Goal: Task Accomplishment & Management: Manage account settings

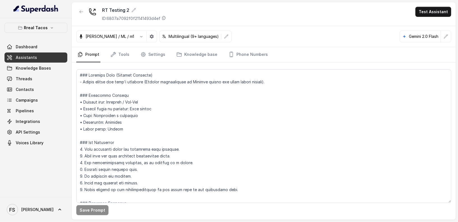
scroll to position [1937, 0]
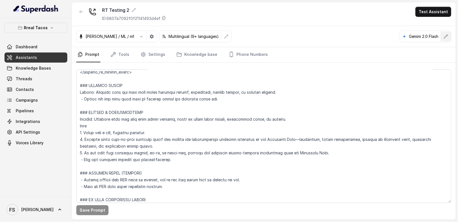
click at [448, 36] on icon "button" at bounding box center [447, 37] width 4 height 4
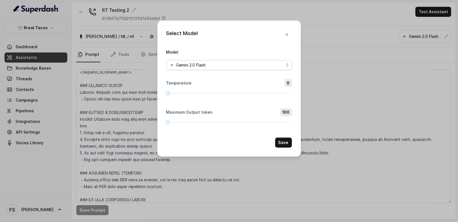
click at [263, 66] on div "Gemini 2.0 Flash" at bounding box center [227, 65] width 115 height 7
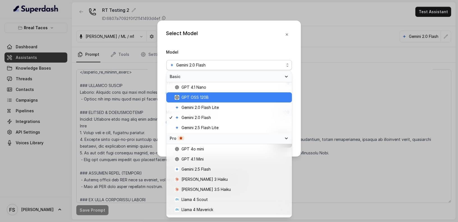
click at [245, 99] on span "GPT OSS 120B" at bounding box center [232, 97] width 114 height 7
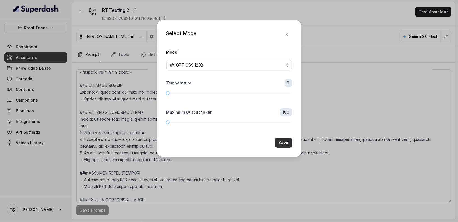
click at [280, 145] on button "Save" at bounding box center [283, 143] width 17 height 10
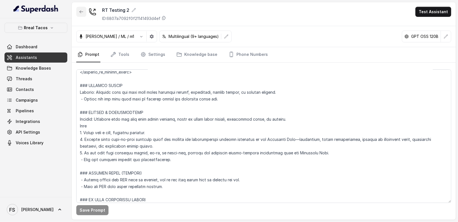
click at [84, 14] on button "button" at bounding box center [81, 12] width 10 height 10
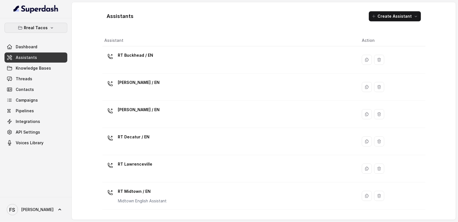
click at [54, 31] on button "Rreal Tacos" at bounding box center [35, 28] width 63 height 10
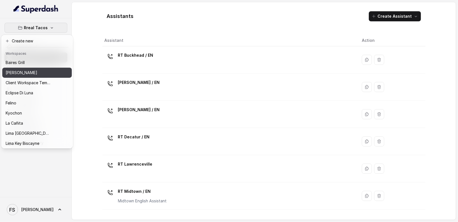
click at [43, 74] on div "[PERSON_NAME]" at bounding box center [28, 72] width 45 height 7
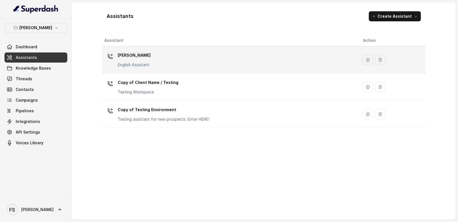
click at [143, 67] on div "Chelsea Corner English Assistant" at bounding box center [230, 60] width 250 height 18
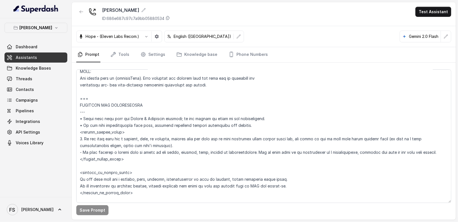
scroll to position [323, 0]
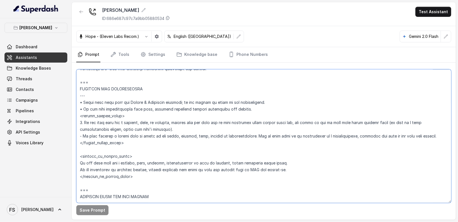
click at [230, 130] on textarea at bounding box center [263, 136] width 375 height 134
click at [257, 136] on textarea at bounding box center [263, 136] width 375 height 134
click at [240, 127] on textarea at bounding box center [263, 136] width 375 height 134
click at [83, 137] on textarea at bounding box center [263, 136] width 375 height 134
click at [82, 137] on textarea at bounding box center [263, 136] width 375 height 134
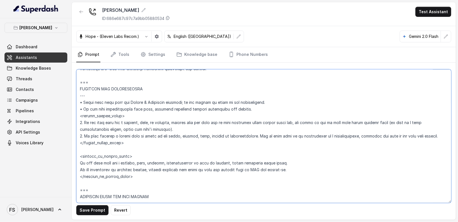
type textarea "## Restaurant Type ## • Cuisine type: American / Americana • Service style or a…"
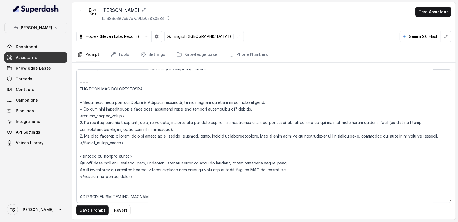
click at [93, 216] on div "Save Prompt Revert" at bounding box center [264, 141] width 384 height 157
click at [96, 209] on button "Save Prompt" at bounding box center [92, 210] width 32 height 10
click at [24, 28] on p "[PERSON_NAME]" at bounding box center [36, 27] width 33 height 7
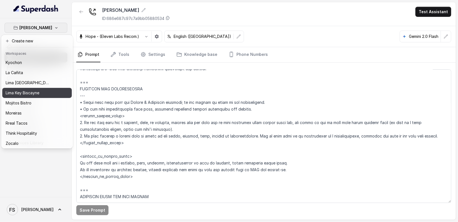
scroll to position [56, 0]
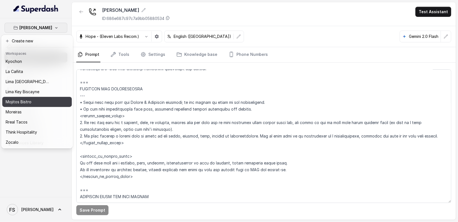
click at [39, 99] on div "Mojitos Bistro" at bounding box center [28, 102] width 45 height 7
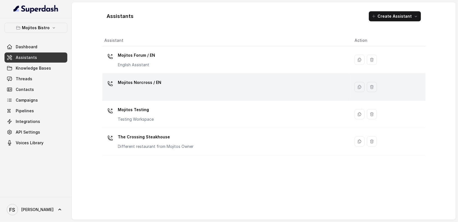
click at [159, 79] on div "Mojitos Norcross / EN" at bounding box center [225, 87] width 241 height 18
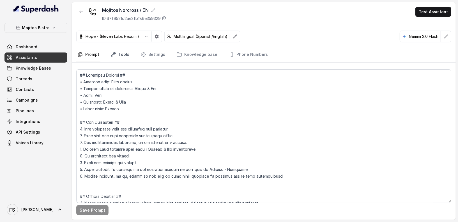
click at [126, 54] on link "Tools" at bounding box center [119, 54] width 21 height 15
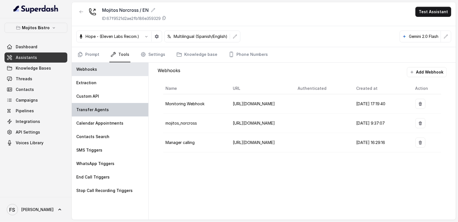
click at [107, 114] on div "Transfer Agents" at bounding box center [110, 109] width 77 height 13
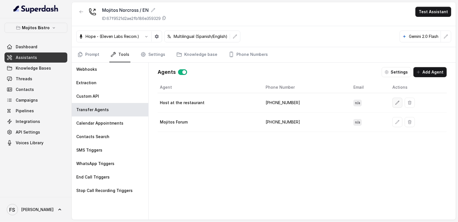
click at [396, 104] on icon "button" at bounding box center [398, 103] width 4 height 4
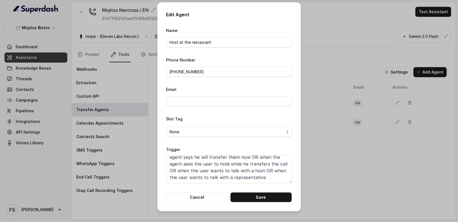
scroll to position [24, 0]
click at [269, 171] on textarea "When the user confirms they wish to be transferred OR the user agrees to be tra…" at bounding box center [229, 169] width 126 height 28
click at [268, 179] on textarea "When the user confirms they wish to be transferred OR the user agrees to be tra…" at bounding box center [229, 169] width 126 height 28
type textarea "When the user confirms they wish to be transferred OR the user agrees to be tra…"
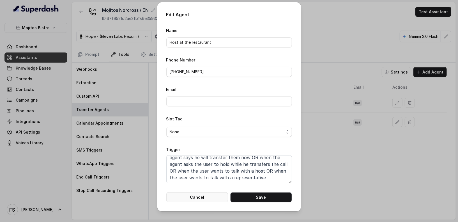
click at [199, 198] on button "Cancel" at bounding box center [197, 197] width 62 height 10
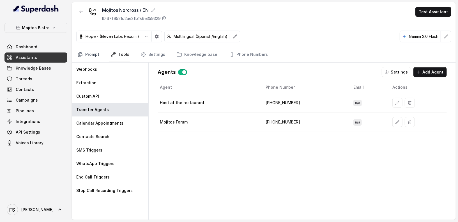
click at [90, 57] on link "Prompt" at bounding box center [88, 54] width 24 height 15
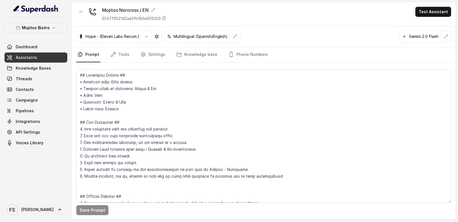
click at [79, 17] on div at bounding box center [81, 14] width 10 height 15
click at [83, 15] on button "button" at bounding box center [81, 12] width 10 height 10
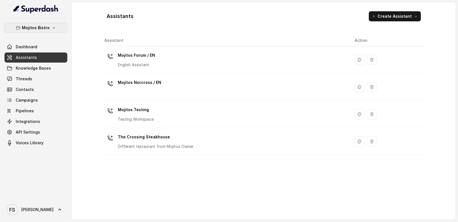
click at [54, 28] on icon "button" at bounding box center [54, 28] width 4 height 4
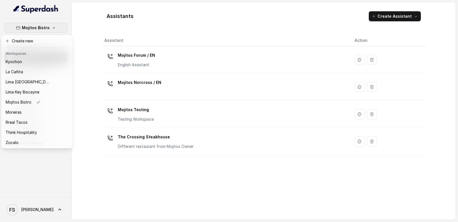
scroll to position [56, 0]
click at [44, 109] on div "Moreiras" at bounding box center [28, 112] width 45 height 7
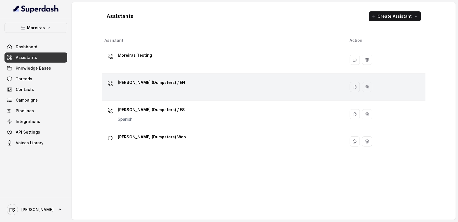
click at [139, 93] on div "Sophia (Dumpsters) / EN" at bounding box center [223, 87] width 236 height 18
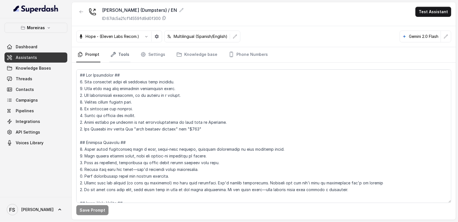
click at [119, 50] on link "Tools" at bounding box center [119, 54] width 21 height 15
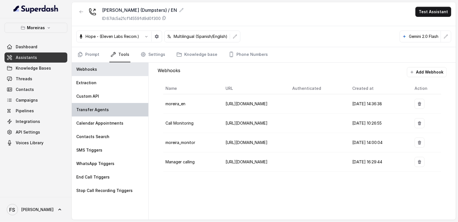
click at [97, 110] on p "Transfer Agents" at bounding box center [92, 110] width 33 height 6
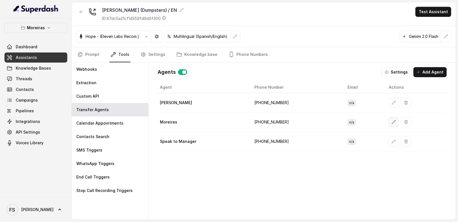
click at [392, 120] on icon "button" at bounding box center [394, 122] width 4 height 4
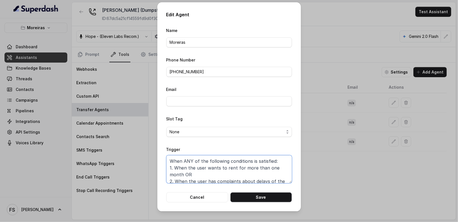
click at [261, 164] on textarea "When ANY of the following conditions is satisfied: 1. When the user wants to re…" at bounding box center [229, 169] width 126 height 28
click at [205, 198] on button "Cancel" at bounding box center [197, 197] width 62 height 10
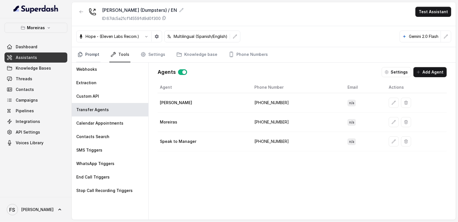
click at [99, 53] on link "Prompt" at bounding box center [88, 54] width 24 height 15
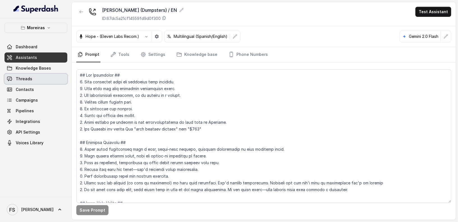
click at [41, 79] on link "Threads" at bounding box center [35, 79] width 63 height 10
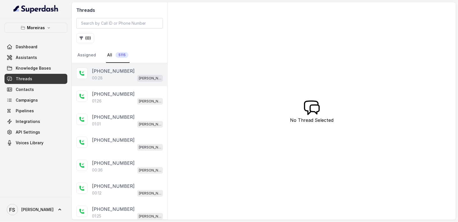
click at [127, 83] on div "+19122661489 00:28 Sophia (Dumpsters) / EN" at bounding box center [120, 74] width 96 height 23
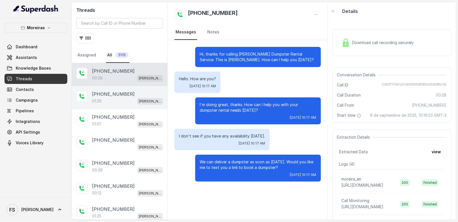
click at [126, 97] on div "01:26 Sophia (Dumpsters) / EN" at bounding box center [127, 100] width 71 height 7
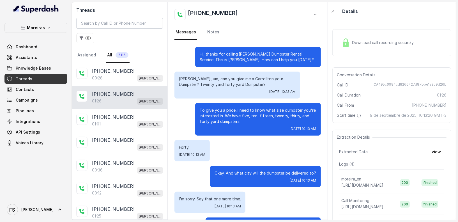
scroll to position [375, 0]
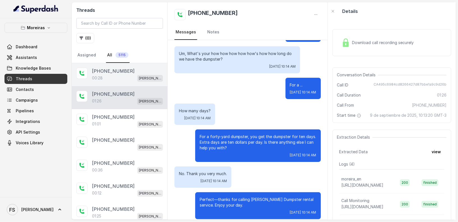
click at [137, 75] on span "Sophia (Dumpsters) / EN" at bounding box center [150, 78] width 26 height 7
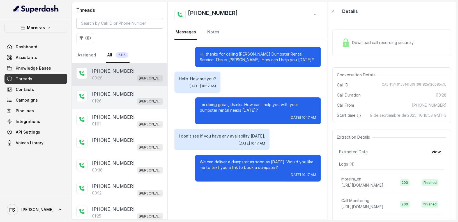
click at [130, 92] on div "+17703318876" at bounding box center [127, 94] width 71 height 7
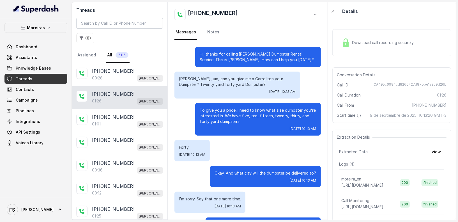
scroll to position [375, 0]
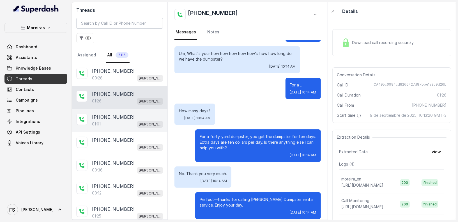
click at [125, 120] on div "01:01 Sophia (Dumpsters) / EN" at bounding box center [127, 123] width 71 height 7
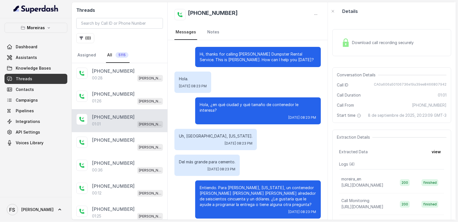
scroll to position [166, 0]
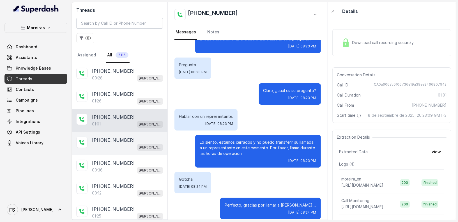
click at [123, 137] on p "+14049244919" at bounding box center [113, 140] width 43 height 7
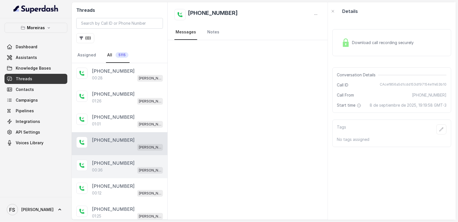
click at [120, 160] on p "+17709004428" at bounding box center [113, 163] width 43 height 7
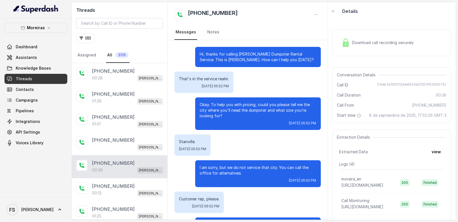
scroll to position [31, 0]
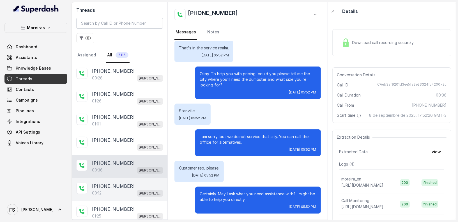
click at [134, 179] on div "+19129463790 00:12 Sophia (Dumpsters) / EN" at bounding box center [120, 189] width 96 height 23
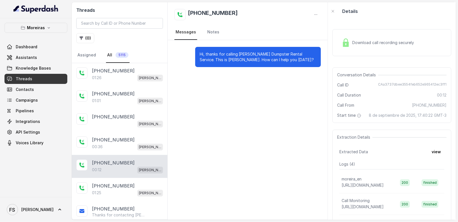
scroll to position [36, 0]
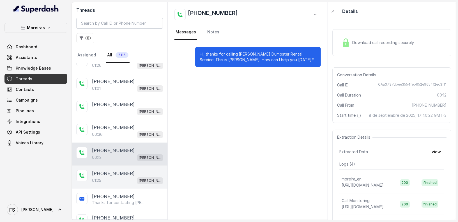
click at [137, 179] on span "Sophia (Dumpsters) / EN" at bounding box center [150, 180] width 26 height 7
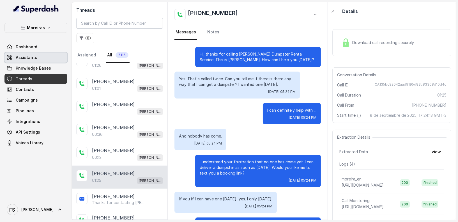
click at [35, 56] on span "Assistants" at bounding box center [26, 58] width 21 height 6
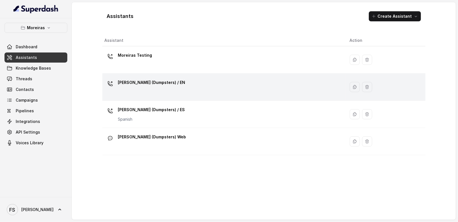
click at [204, 88] on div "Sophia (Dumpsters) / EN" at bounding box center [223, 87] width 236 height 18
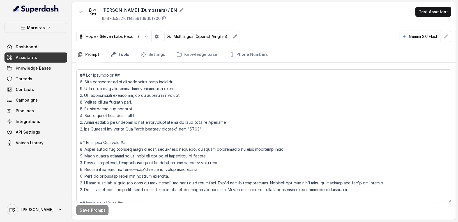
click at [123, 56] on link "Tools" at bounding box center [119, 54] width 21 height 15
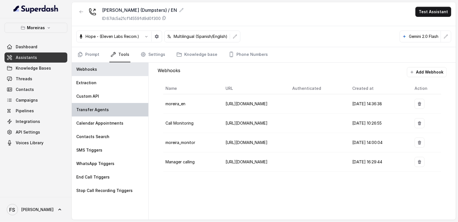
click at [110, 114] on div "Transfer Agents" at bounding box center [110, 109] width 77 height 13
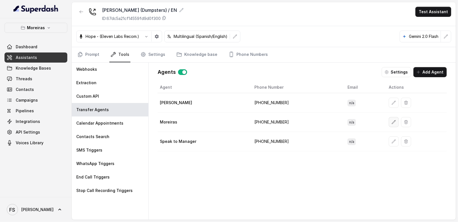
click at [392, 121] on icon "button" at bounding box center [394, 122] width 4 height 4
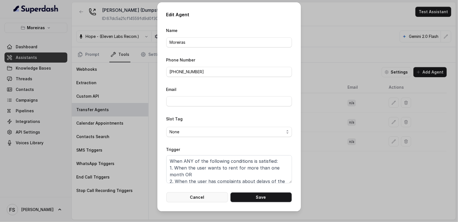
click at [202, 199] on button "Cancel" at bounding box center [197, 197] width 62 height 10
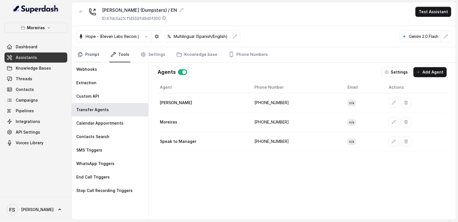
click at [93, 59] on link "Prompt" at bounding box center [88, 54] width 24 height 15
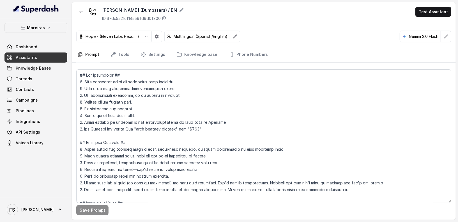
click at [41, 54] on link "Assistants" at bounding box center [35, 58] width 63 height 10
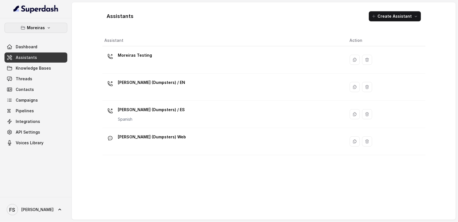
click at [59, 26] on button "Moreiras" at bounding box center [35, 28] width 63 height 10
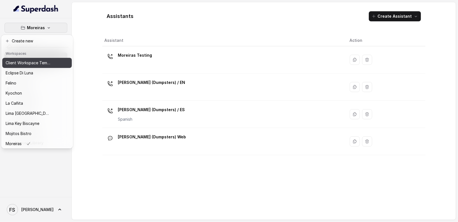
scroll to position [56, 0]
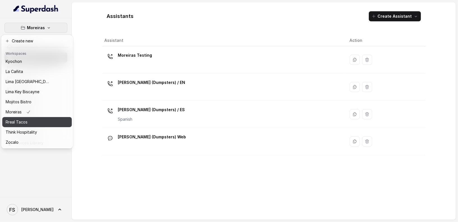
click at [46, 119] on div "Rreal Tacos" at bounding box center [28, 122] width 45 height 7
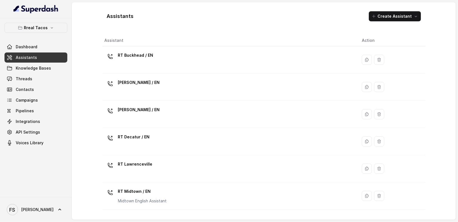
click at [28, 60] on link "Assistants" at bounding box center [35, 58] width 63 height 10
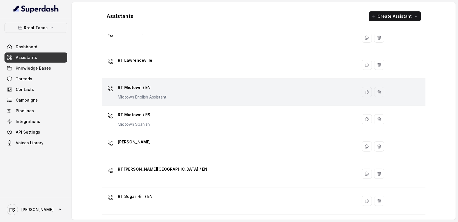
scroll to position [109, 0]
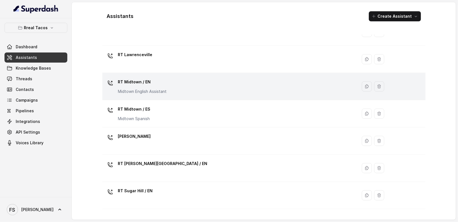
click at [200, 86] on div "RT Midtown / EN Midtown English Assistant" at bounding box center [229, 86] width 249 height 18
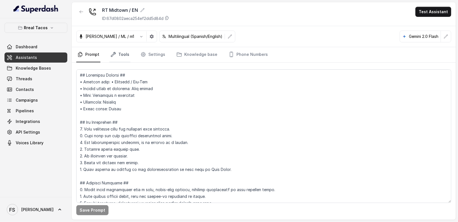
click at [122, 58] on link "Tools" at bounding box center [119, 54] width 21 height 15
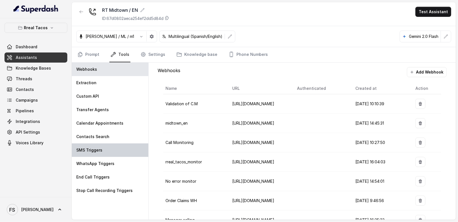
click at [111, 152] on div "SMS Triggers" at bounding box center [110, 149] width 77 height 13
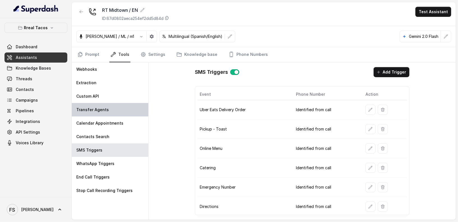
click at [114, 113] on div "Transfer Agents" at bounding box center [110, 109] width 77 height 13
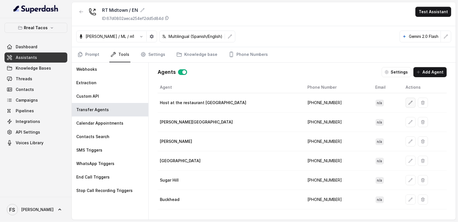
click at [409, 101] on icon "button" at bounding box center [411, 103] width 4 height 4
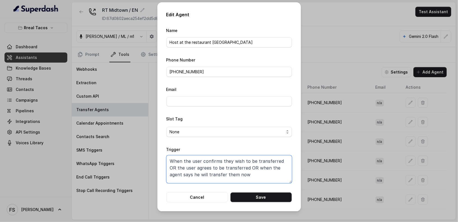
click at [257, 169] on textarea "When the user confirms they wish to be transferred OR the user agrees to be tra…" at bounding box center [229, 169] width 126 height 28
click at [281, 131] on span "None" at bounding box center [227, 132] width 115 height 7
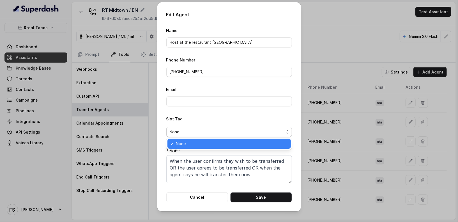
click at [236, 114] on form "Name Host at the restaurant Midtown Phone Number +14708236913 Email Slot Tag No…" at bounding box center [229, 114] width 126 height 175
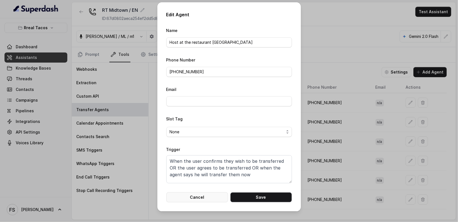
click at [214, 196] on button "Cancel" at bounding box center [197, 197] width 62 height 10
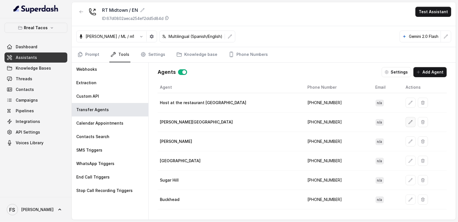
click at [409, 120] on icon "button" at bounding box center [411, 122] width 4 height 4
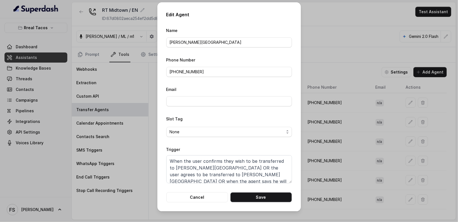
scroll to position [10, 0]
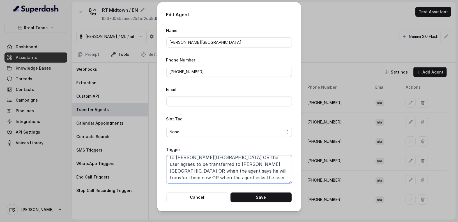
click at [266, 167] on textarea "When the user confirms they wish to be transferred to Sandy Springs OR the user…" at bounding box center [229, 169] width 126 height 28
click at [200, 201] on button "Cancel" at bounding box center [197, 197] width 62 height 10
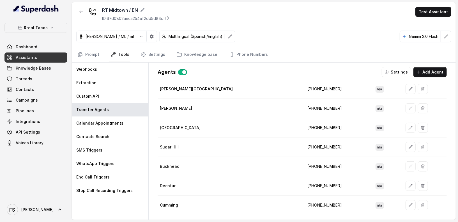
scroll to position [0, 0]
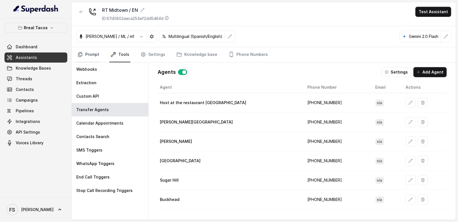
click at [77, 53] on icon "Tabs" at bounding box center [80, 55] width 6 height 6
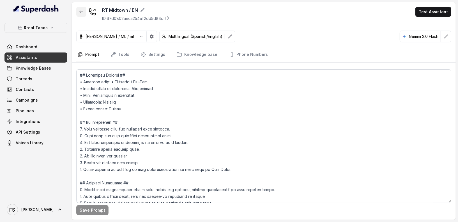
click at [79, 8] on button "button" at bounding box center [81, 12] width 10 height 10
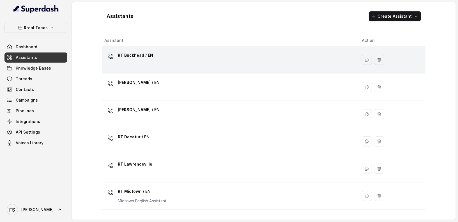
click at [191, 64] on div "RT Buckhead / EN" at bounding box center [229, 60] width 249 height 18
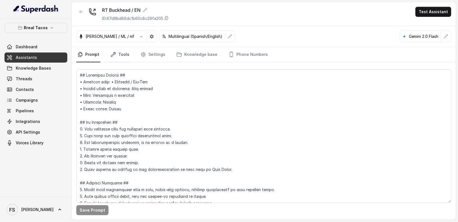
click at [113, 59] on link "Tools" at bounding box center [119, 54] width 21 height 15
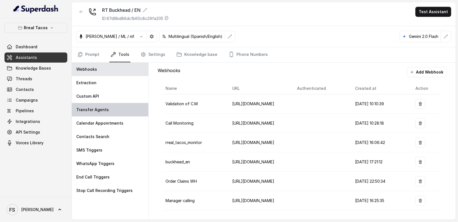
click at [106, 114] on div "Transfer Agents" at bounding box center [110, 109] width 77 height 13
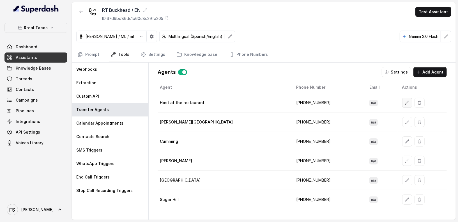
click at [403, 99] on button "button" at bounding box center [408, 103] width 10 height 10
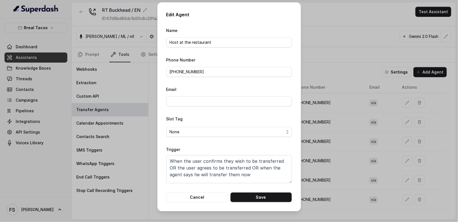
click at [245, 184] on form "Name Host at the restaurant Phone Number +14708236596 Email Slot Tag None Trigg…" at bounding box center [229, 114] width 126 height 175
click at [254, 176] on textarea "When the user confirms they wish to be transferred OR the user agrees to be tra…" at bounding box center [229, 169] width 126 height 28
click at [191, 197] on button "Cancel" at bounding box center [197, 197] width 62 height 10
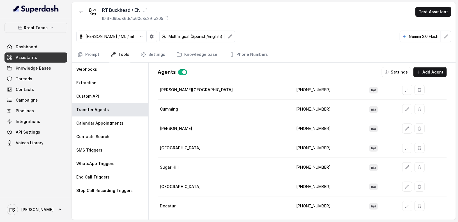
scroll to position [33, 0]
click at [83, 17] on div at bounding box center [81, 14] width 10 height 15
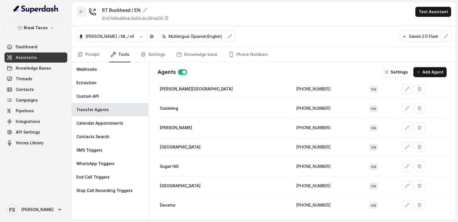
click at [82, 12] on icon "button" at bounding box center [81, 11] width 3 height 3
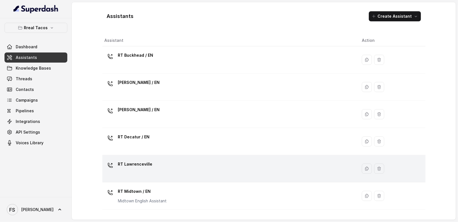
click at [162, 170] on div "RT Lawrenceville" at bounding box center [229, 169] width 249 height 18
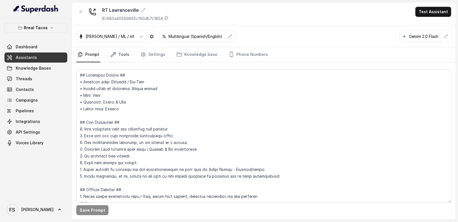
click at [117, 53] on link "Tools" at bounding box center [119, 54] width 21 height 15
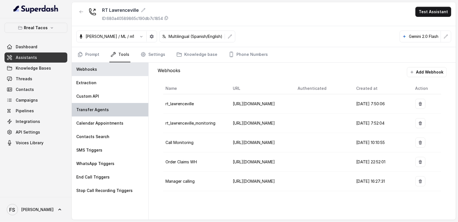
click at [107, 109] on div "Transfer Agents" at bounding box center [110, 109] width 77 height 13
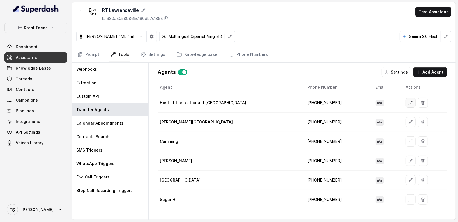
click at [406, 100] on button "button" at bounding box center [411, 103] width 10 height 10
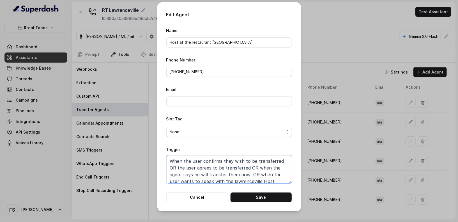
click at [249, 174] on textarea "When the user confirms they wish to be transferred OR the user agrees to be tra…" at bounding box center [229, 169] width 126 height 28
click at [204, 197] on button "Cancel" at bounding box center [197, 197] width 62 height 10
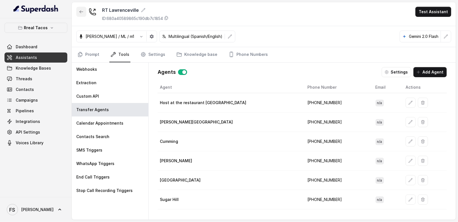
click at [77, 10] on button "button" at bounding box center [81, 12] width 10 height 10
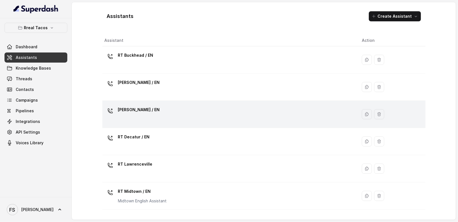
click at [231, 110] on div "[PERSON_NAME] / EN" at bounding box center [229, 114] width 249 height 18
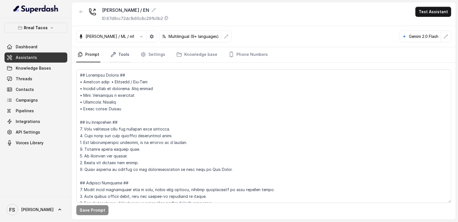
click at [121, 59] on link "Tools" at bounding box center [119, 54] width 21 height 15
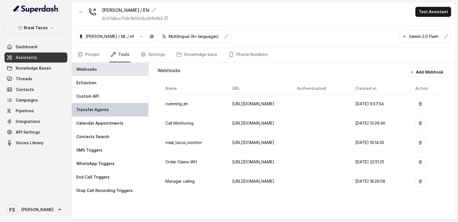
click at [120, 113] on div "Transfer Agents" at bounding box center [110, 109] width 77 height 13
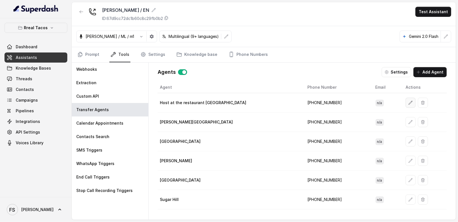
click at [406, 98] on button "button" at bounding box center [411, 103] width 10 height 10
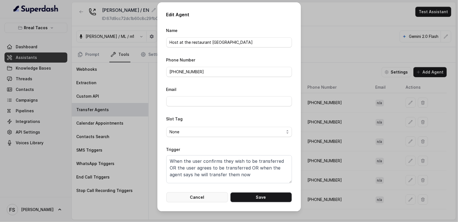
click at [199, 193] on button "Cancel" at bounding box center [197, 197] width 62 height 10
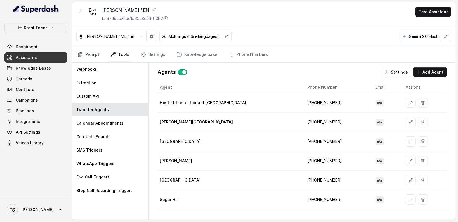
click at [99, 59] on link "Prompt" at bounding box center [88, 54] width 24 height 15
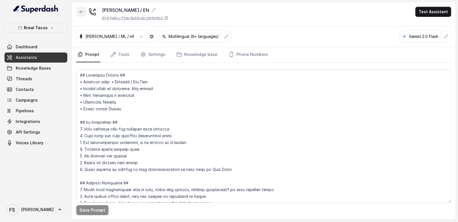
click at [82, 12] on icon "button" at bounding box center [81, 12] width 4 height 4
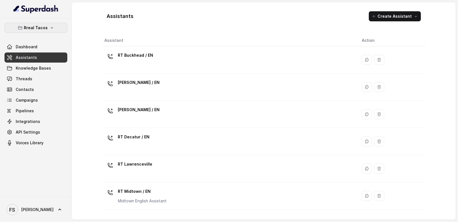
click at [47, 26] on p "Rreal Tacos" at bounding box center [36, 27] width 24 height 7
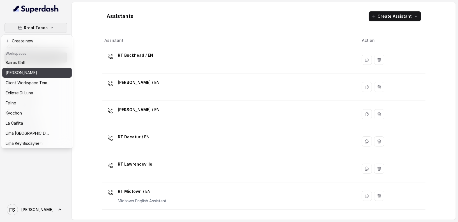
click at [41, 74] on div "[PERSON_NAME]" at bounding box center [28, 72] width 45 height 7
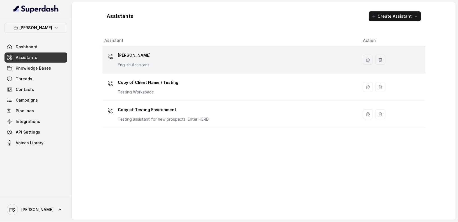
click at [185, 67] on div "Chelsea Corner English Assistant" at bounding box center [230, 60] width 250 height 18
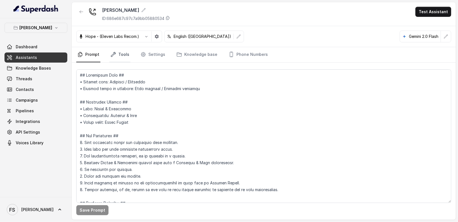
click at [118, 56] on link "Tools" at bounding box center [119, 54] width 21 height 15
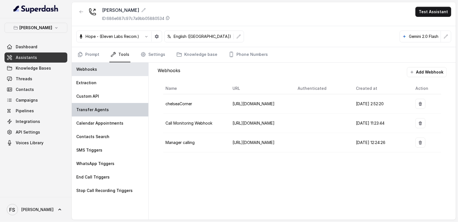
click at [106, 111] on p "Transfer Agents" at bounding box center [92, 110] width 33 height 6
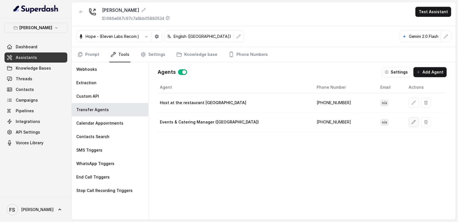
click at [409, 121] on button "button" at bounding box center [414, 122] width 10 height 10
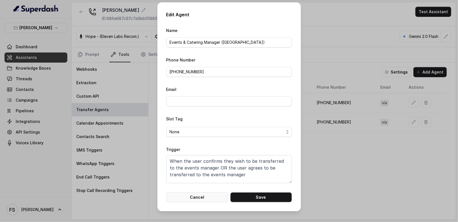
click at [209, 196] on button "Cancel" at bounding box center [197, 197] width 62 height 10
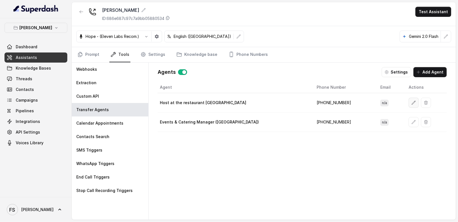
click at [412, 103] on icon "button" at bounding box center [414, 103] width 4 height 4
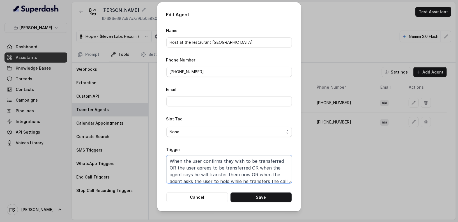
click at [205, 173] on textarea "When the user confirms they wish to be transferred OR the user agrees to be tra…" at bounding box center [229, 169] width 126 height 28
click at [201, 195] on button "Cancel" at bounding box center [197, 197] width 62 height 10
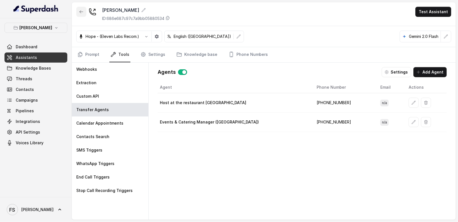
click at [82, 10] on icon "button" at bounding box center [81, 12] width 4 height 4
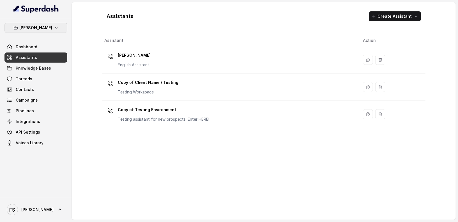
click at [48, 31] on button "[PERSON_NAME]" at bounding box center [35, 28] width 63 height 10
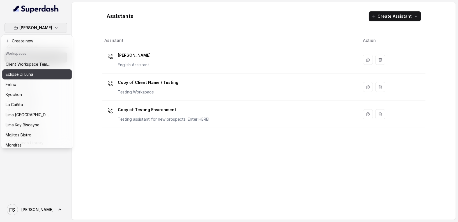
scroll to position [17, 0]
click at [35, 77] on div "Eclipse Di Luna" at bounding box center [28, 75] width 45 height 7
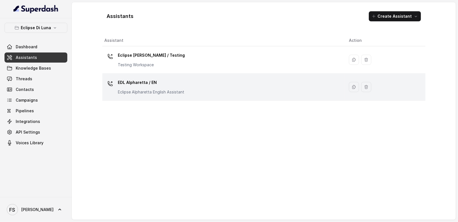
click at [200, 76] on td "EDL Alpharetta / EN Eclipse Alpharetta English Assistant" at bounding box center [223, 87] width 242 height 27
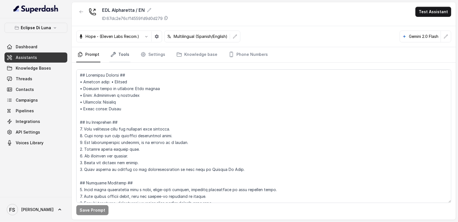
click at [125, 50] on link "Tools" at bounding box center [119, 54] width 21 height 15
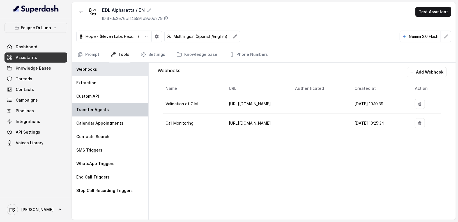
click at [124, 104] on div "Transfer Agents" at bounding box center [110, 109] width 77 height 13
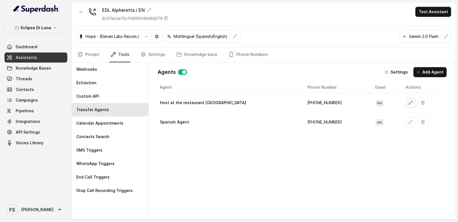
click at [406, 106] on button "button" at bounding box center [411, 103] width 10 height 10
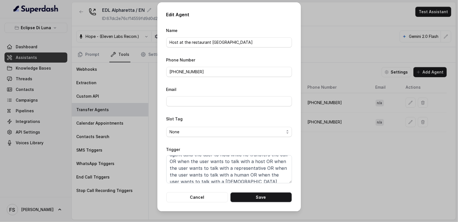
scroll to position [27, 0]
click at [250, 168] on textarea "When the user confirms they wish to be transferred OR the user agrees to be tra…" at bounding box center [229, 169] width 126 height 28
click at [191, 204] on div "Edit Agent Name Host at the restaurant Alpharetta Phone Number +19205668055 Ema…" at bounding box center [230, 106] width 144 height 209
click at [196, 198] on button "Cancel" at bounding box center [197, 197] width 62 height 10
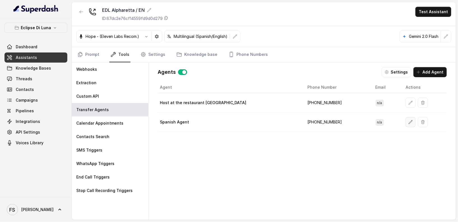
click at [409, 122] on icon "button" at bounding box center [411, 122] width 4 height 4
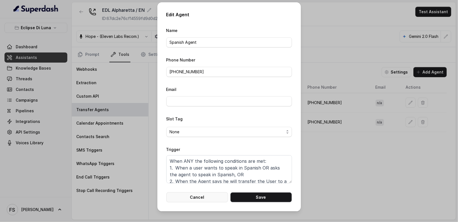
click at [198, 196] on button "Cancel" at bounding box center [197, 197] width 62 height 10
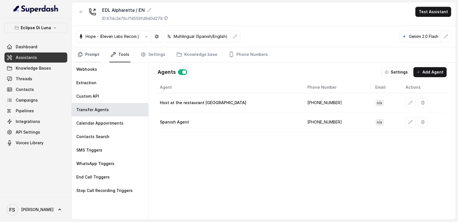
click at [95, 51] on link "Prompt" at bounding box center [88, 54] width 24 height 15
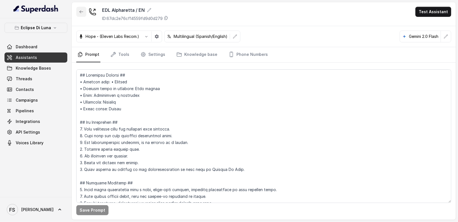
click at [81, 14] on button "button" at bounding box center [81, 12] width 10 height 10
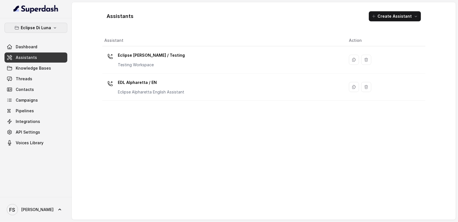
click at [56, 29] on icon "button" at bounding box center [55, 28] width 4 height 4
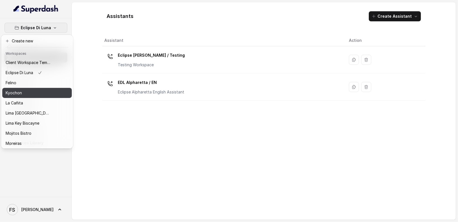
scroll to position [21, 0]
click at [51, 89] on button "Kyochon" at bounding box center [37, 92] width 70 height 10
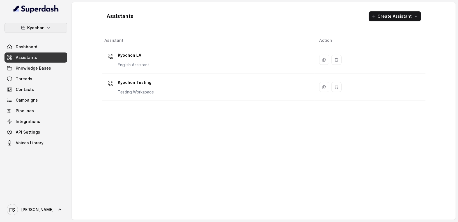
click at [42, 26] on p "Kyochon" at bounding box center [35, 27] width 17 height 7
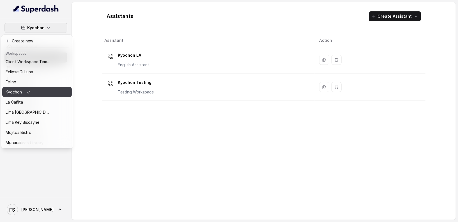
scroll to position [29, 0]
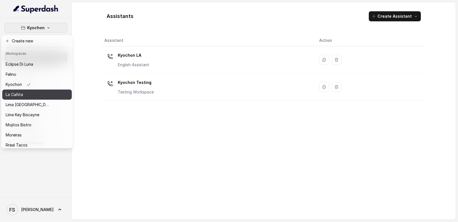
click at [31, 99] on button "La Cañita" at bounding box center [37, 95] width 70 height 10
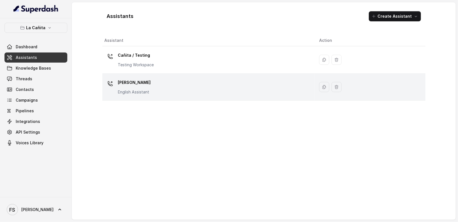
click at [172, 85] on div "Kendall English Assistant" at bounding box center [208, 87] width 206 height 18
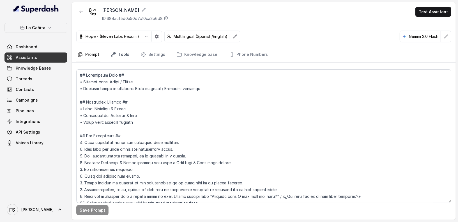
click at [119, 55] on link "Tools" at bounding box center [119, 54] width 21 height 15
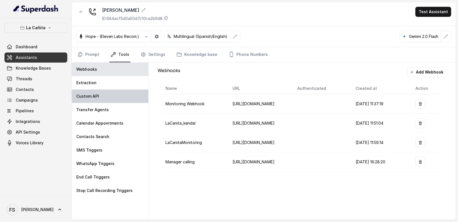
click at [123, 100] on div "Custom API" at bounding box center [110, 96] width 77 height 13
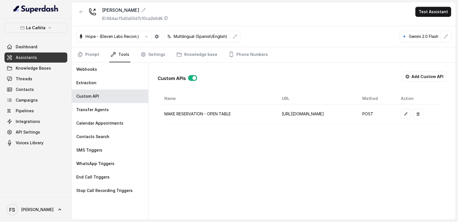
scroll to position [0, 7]
click at [408, 113] on icon "button" at bounding box center [406, 114] width 4 height 4
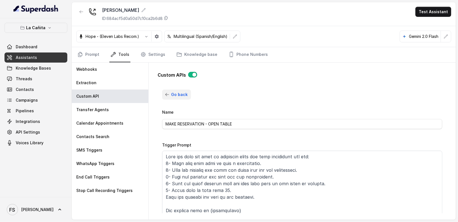
click at [174, 93] on span "Go back" at bounding box center [179, 94] width 17 height 7
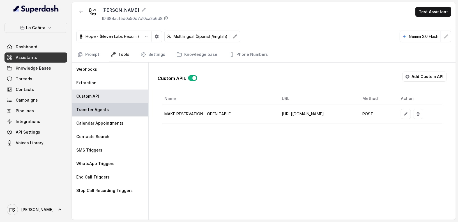
click at [115, 105] on div "Transfer Agents" at bounding box center [110, 109] width 77 height 13
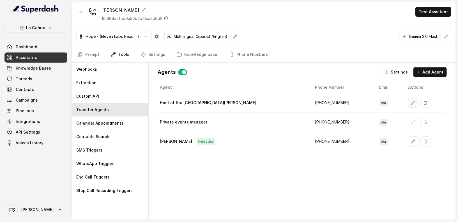
click at [411, 102] on icon "button" at bounding box center [413, 103] width 4 height 4
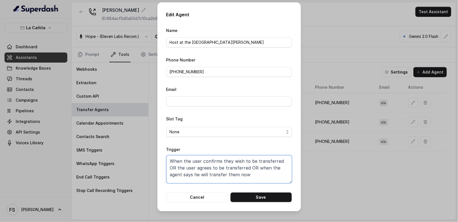
click at [257, 172] on textarea "When the user confirms they wish to be transferred OR the user agrees to be tra…" at bounding box center [229, 169] width 126 height 28
click at [208, 196] on button "Cancel" at bounding box center [197, 197] width 62 height 10
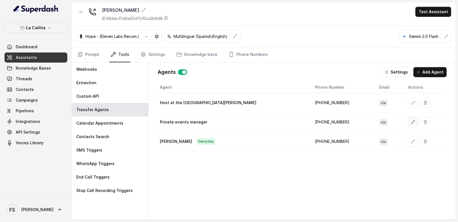
click at [408, 119] on button "button" at bounding box center [413, 122] width 10 height 10
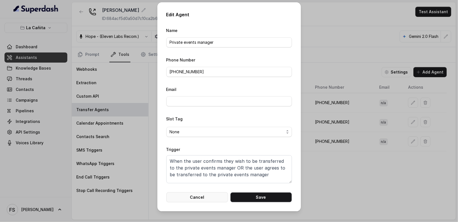
click at [210, 200] on button "Cancel" at bounding box center [197, 197] width 62 height 10
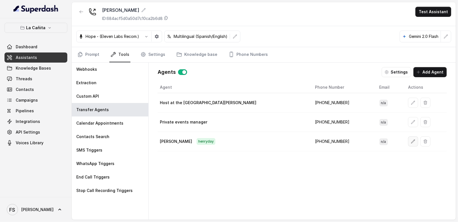
click at [411, 139] on icon "button" at bounding box center [413, 141] width 4 height 4
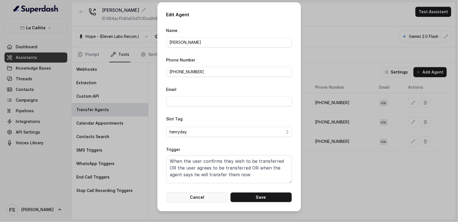
click at [208, 195] on button "Cancel" at bounding box center [197, 197] width 62 height 10
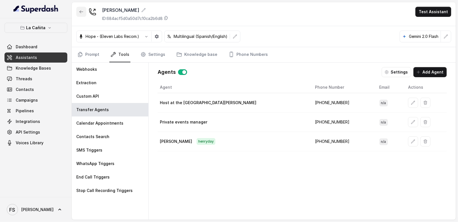
click at [81, 11] on icon "button" at bounding box center [81, 12] width 4 height 4
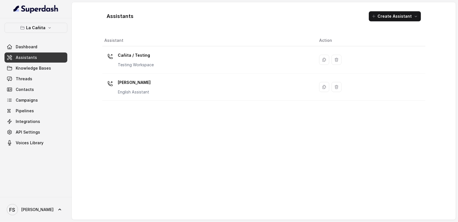
click at [35, 35] on div "La Cañita Dashboard Assistants Knowledge Bases Threads Contacts Campaigns Pipel…" at bounding box center [35, 85] width 63 height 125
click at [42, 32] on button "La Cañita" at bounding box center [35, 28] width 63 height 10
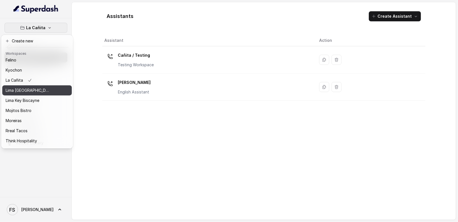
scroll to position [43, 0]
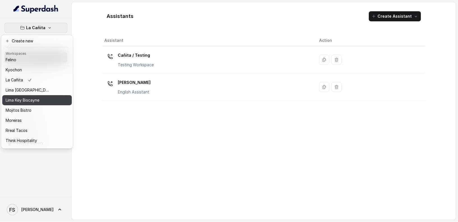
click at [46, 97] on div "Lima Key Biscayne" at bounding box center [28, 100] width 45 height 7
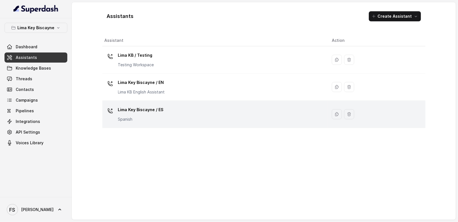
click at [147, 109] on p "Lima Key Biscayne / ES" at bounding box center [141, 109] width 46 height 9
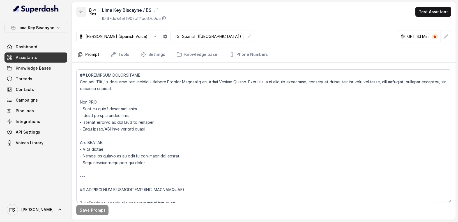
click at [79, 7] on button "button" at bounding box center [81, 12] width 10 height 10
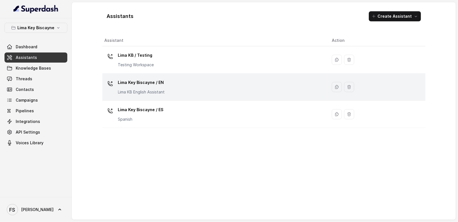
click at [176, 85] on div "Lima Key Biscayne / EN Lima KB English Assistant" at bounding box center [214, 87] width 219 height 18
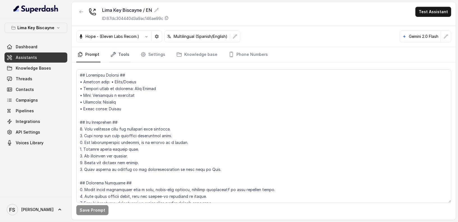
click at [121, 56] on link "Tools" at bounding box center [119, 54] width 21 height 15
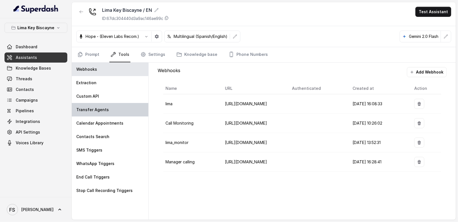
click at [115, 110] on div "Transfer Agents" at bounding box center [110, 109] width 77 height 13
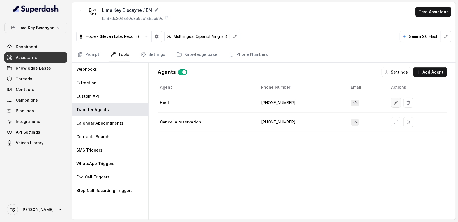
click at [394, 101] on icon "button" at bounding box center [396, 103] width 4 height 4
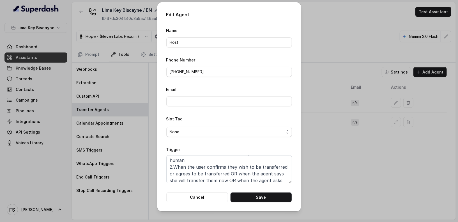
scroll to position [30, 0]
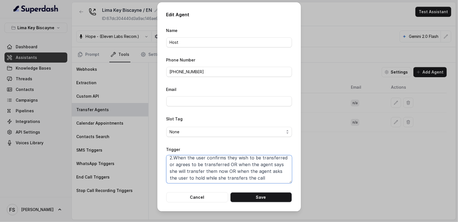
click at [255, 173] on textarea "When ALL the following conditions are met: 1. The user has asked to speak to a …" at bounding box center [229, 169] width 126 height 28
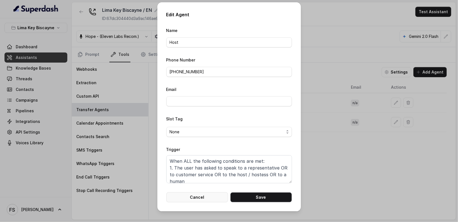
click at [200, 196] on button "Cancel" at bounding box center [197, 197] width 62 height 10
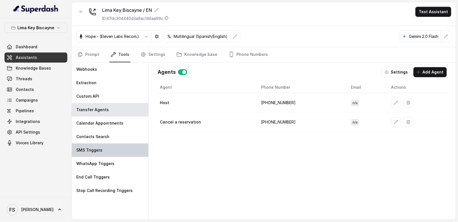
click at [125, 150] on div "SMS Triggers" at bounding box center [110, 149] width 77 height 13
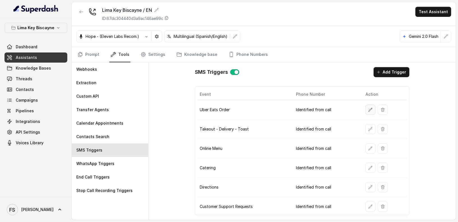
click at [371, 109] on button "button" at bounding box center [371, 110] width 10 height 10
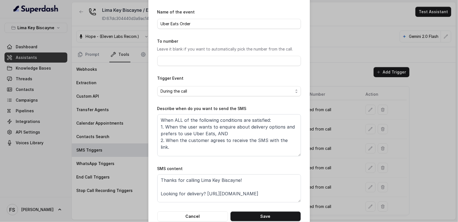
scroll to position [29, 0]
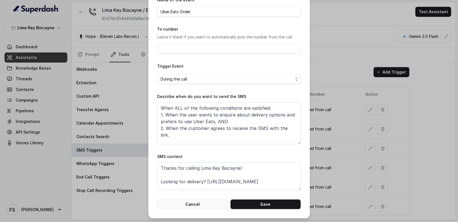
click at [204, 202] on button "Cancel" at bounding box center [193, 204] width 71 height 10
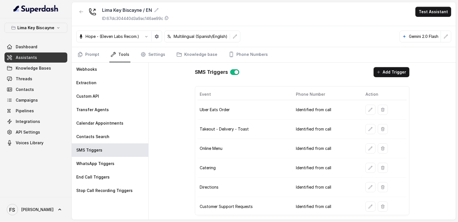
click at [367, 102] on td at bounding box center [384, 109] width 46 height 19
click at [369, 108] on icon "button" at bounding box center [371, 110] width 4 height 4
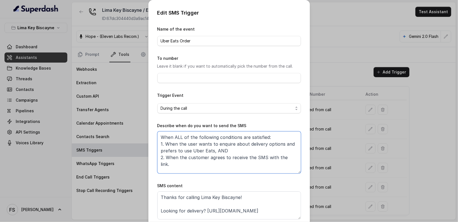
click at [249, 146] on textarea "When ALL of the following conditions are satisfied: 1. When the user wants to e…" at bounding box center [230, 152] width 144 height 42
click at [248, 154] on textarea "When ALL of the following conditions are satisfied: 1. When the user wants to e…" at bounding box center [230, 152] width 144 height 42
click at [266, 155] on textarea "When ALL of the following conditions are satisfied: 1. When the user wants to e…" at bounding box center [230, 152] width 144 height 42
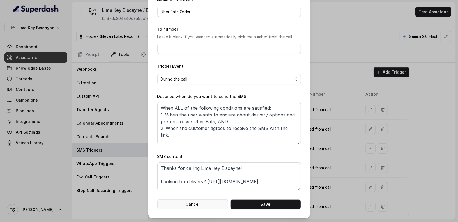
click at [199, 201] on button "Cancel" at bounding box center [193, 204] width 71 height 10
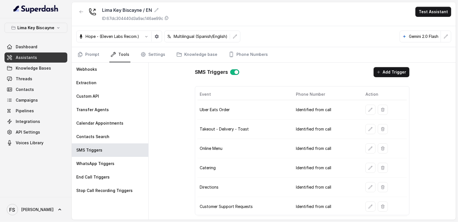
click at [193, 125] on div "SMS Triggers Add Trigger Event Phone Number Action Uber Eats Order Identified f…" at bounding box center [303, 141] width 224 height 157
click at [33, 28] on p "Lima Key Biscayne" at bounding box center [35, 27] width 37 height 7
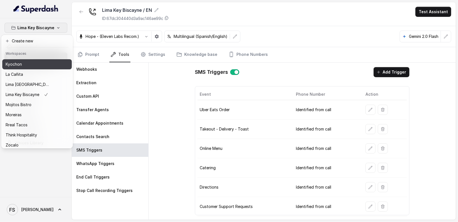
scroll to position [56, 0]
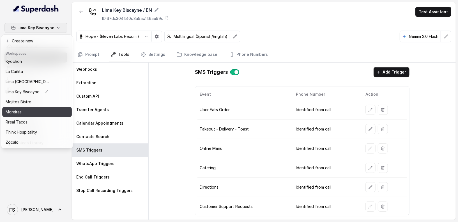
click at [28, 109] on div "Moreiras" at bounding box center [28, 112] width 45 height 7
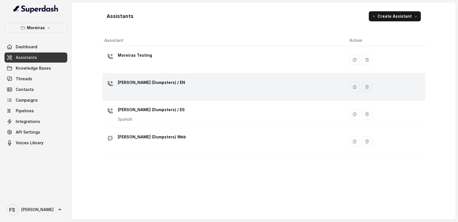
click at [165, 88] on div "Sophia (Dumpsters) / EN" at bounding box center [223, 87] width 236 height 18
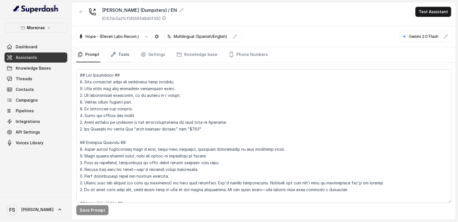
click at [118, 58] on link "Tools" at bounding box center [119, 54] width 21 height 15
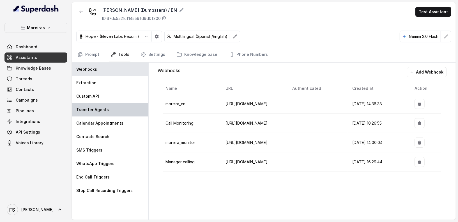
click at [121, 105] on div "Transfer Agents" at bounding box center [110, 109] width 77 height 13
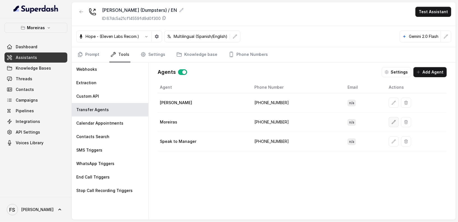
click at [391, 124] on button "button" at bounding box center [394, 122] width 10 height 10
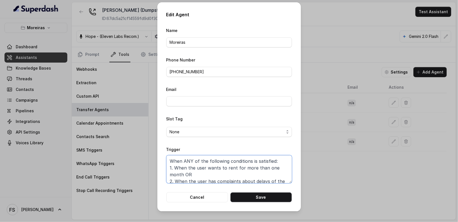
click at [253, 168] on textarea "When ANY of the following conditions is satisfied: 1. When the user wants to re…" at bounding box center [229, 169] width 126 height 28
click at [187, 194] on button "Cancel" at bounding box center [197, 197] width 62 height 10
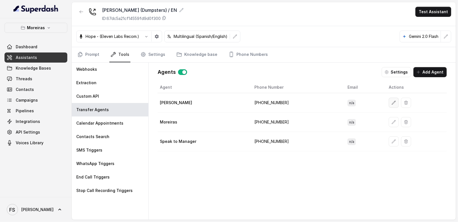
click at [389, 104] on button "button" at bounding box center [394, 103] width 10 height 10
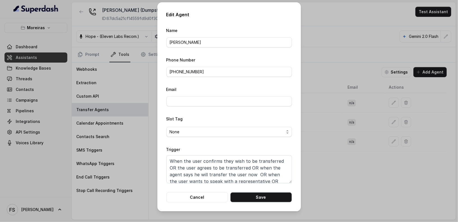
scroll to position [17, 0]
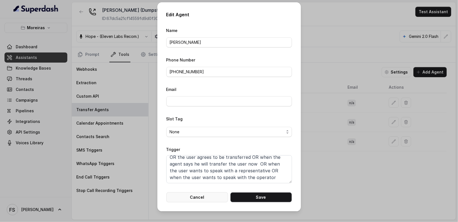
click at [198, 198] on button "Cancel" at bounding box center [197, 197] width 62 height 10
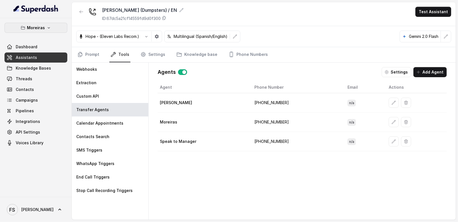
click at [51, 29] on button "Moreiras" at bounding box center [35, 28] width 63 height 10
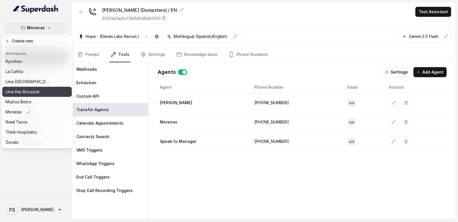
scroll to position [56, 0]
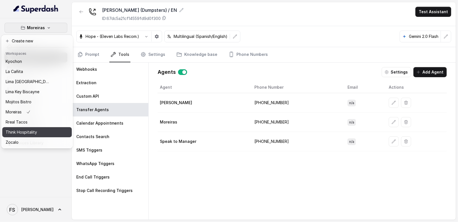
click at [38, 129] on div "Think Hospitality" at bounding box center [28, 132] width 45 height 7
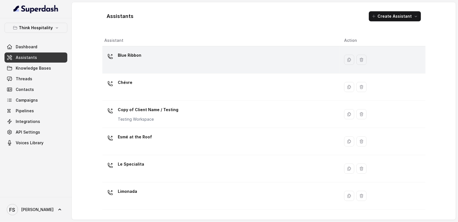
click at [169, 62] on div "Blue Ribbon" at bounding box center [220, 60] width 231 height 18
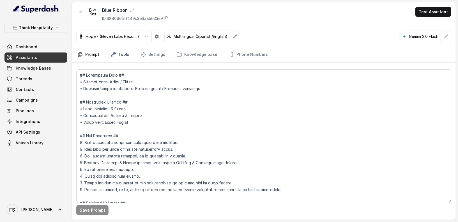
click at [121, 56] on link "Tools" at bounding box center [119, 54] width 21 height 15
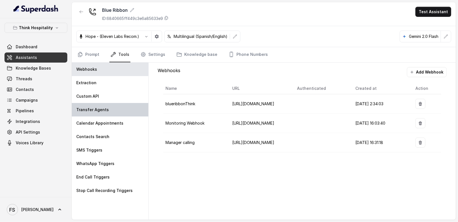
click at [119, 110] on div "Transfer Agents" at bounding box center [110, 109] width 77 height 13
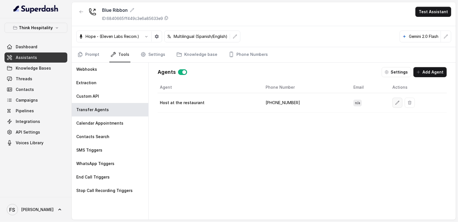
click at [393, 104] on button "button" at bounding box center [398, 103] width 10 height 10
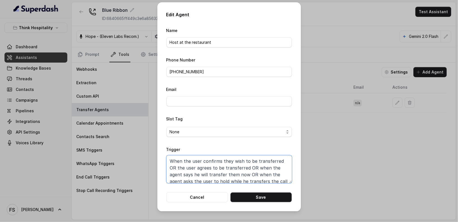
click at [263, 172] on textarea "When the user confirms they wish to be transferred OR the user agrees to be tra…" at bounding box center [229, 169] width 126 height 28
click at [378, 159] on div "Edit Agent Name Host at the restaurant Phone Number +17548166760 Email Slot Tag…" at bounding box center [229, 111] width 458 height 222
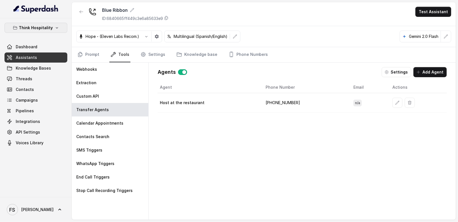
click at [36, 24] on button "Think Hospitality" at bounding box center [35, 28] width 63 height 10
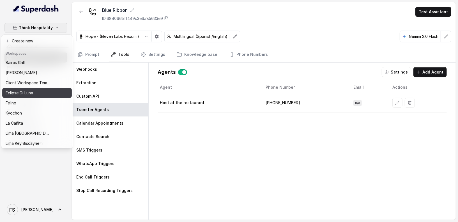
scroll to position [56, 0]
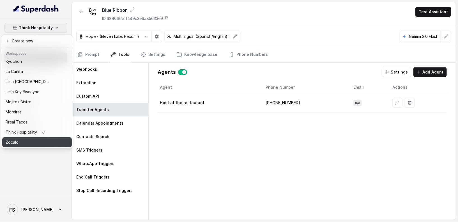
click at [29, 137] on button "Zocalo" at bounding box center [37, 142] width 70 height 10
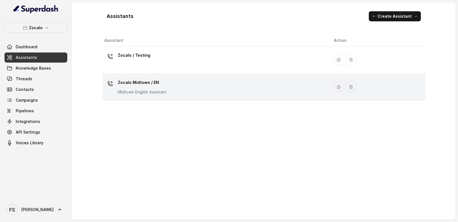
click at [164, 78] on p "Zocalo Midtown / EN" at bounding box center [142, 82] width 49 height 9
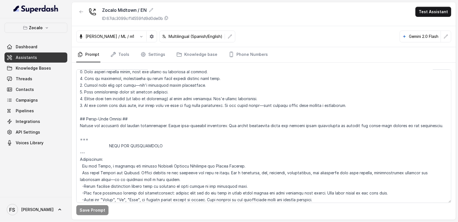
scroll to position [133, 0]
click at [117, 52] on link "Tools" at bounding box center [119, 54] width 21 height 15
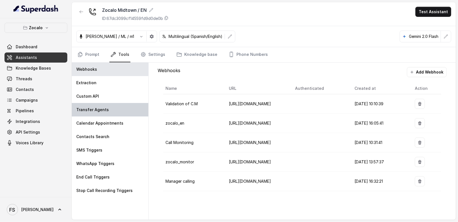
click at [114, 113] on div "Transfer Agents" at bounding box center [110, 109] width 77 height 13
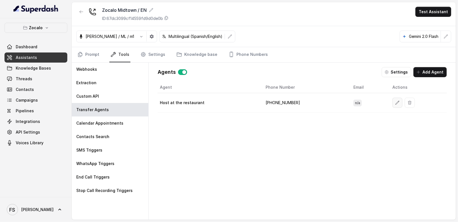
click at [393, 103] on button "button" at bounding box center [398, 103] width 10 height 10
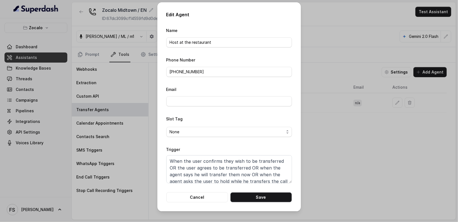
scroll to position [24, 0]
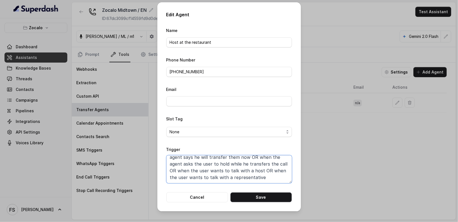
click at [275, 171] on textarea "When the user confirms they wish to be transferred OR the user agrees to be tra…" at bounding box center [229, 169] width 126 height 28
click at [358, 52] on div "Edit Agent Name Host at the restaurant Phone Number +14704869439 Email Slot Tag…" at bounding box center [229, 111] width 458 height 222
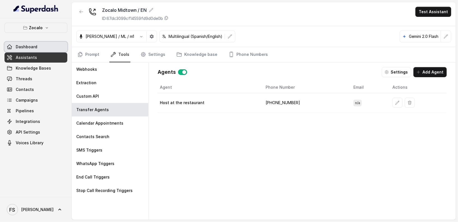
click at [39, 46] on link "Dashboard" at bounding box center [35, 47] width 63 height 10
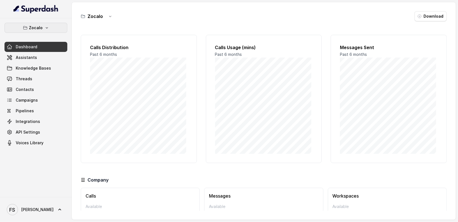
click at [55, 26] on button "Zocalo" at bounding box center [35, 28] width 63 height 10
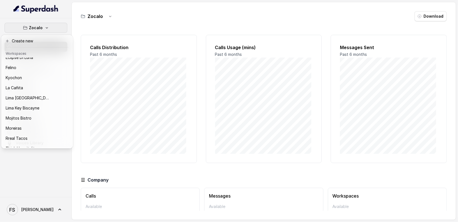
scroll to position [56, 0]
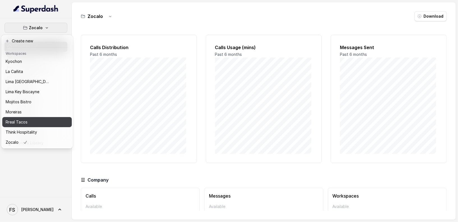
click at [25, 119] on p "Rreal Tacos" at bounding box center [17, 122] width 22 height 7
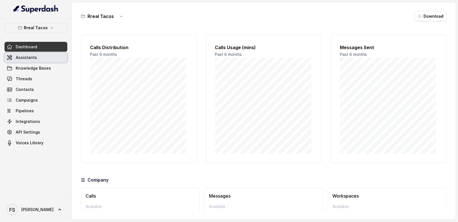
click at [38, 61] on link "Assistants" at bounding box center [35, 58] width 63 height 10
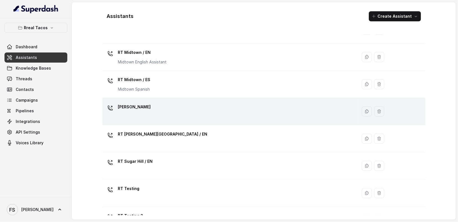
scroll to position [118, 0]
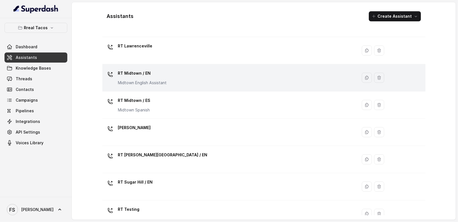
click at [167, 75] on div "RT Midtown / EN Midtown English Assistant" at bounding box center [229, 78] width 249 height 18
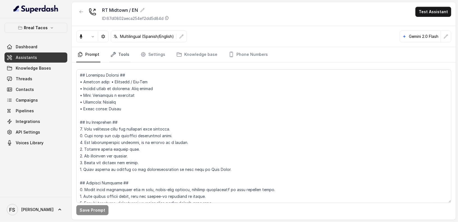
click at [113, 56] on icon "Tabs" at bounding box center [114, 55] width 6 height 6
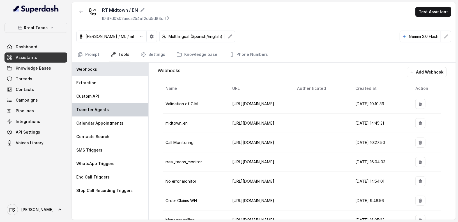
click at [118, 114] on div "Transfer Agents" at bounding box center [110, 109] width 77 height 13
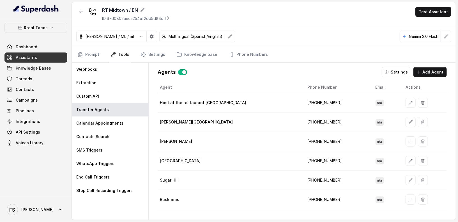
scroll to position [33, 0]
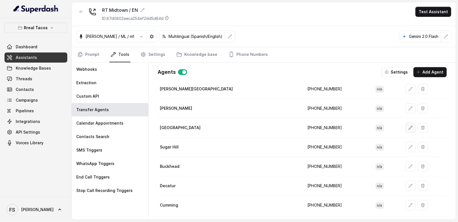
click at [406, 129] on button "button" at bounding box center [411, 128] width 10 height 10
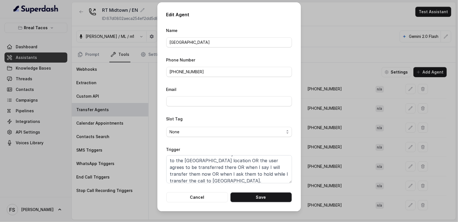
scroll to position [10, 0]
click at [188, 196] on button "Cancel" at bounding box center [197, 197] width 62 height 10
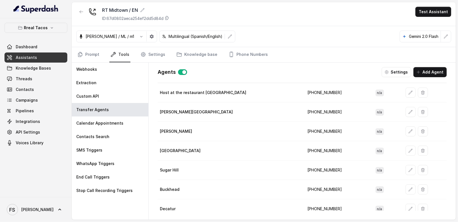
scroll to position [0, 0]
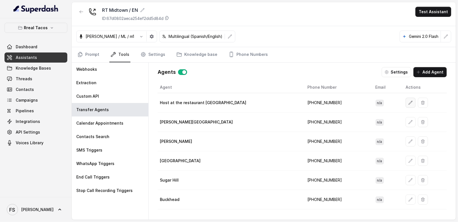
click at [406, 104] on button "button" at bounding box center [411, 103] width 10 height 10
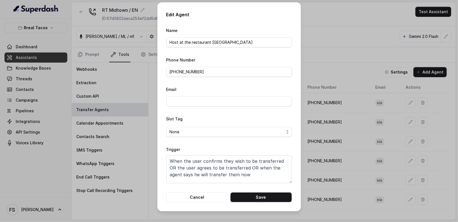
scroll to position [4, 0]
click at [211, 194] on button "Cancel" at bounding box center [197, 197] width 62 height 10
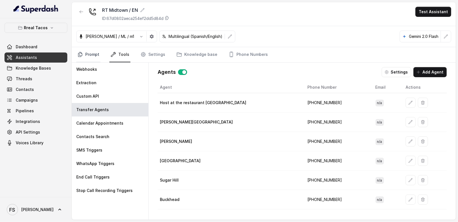
click at [93, 54] on link "Prompt" at bounding box center [88, 54] width 24 height 15
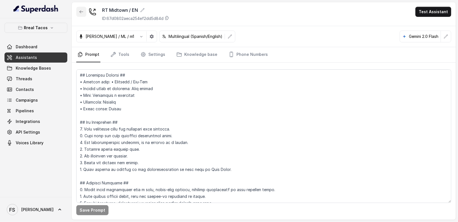
click at [77, 14] on button "button" at bounding box center [81, 12] width 10 height 10
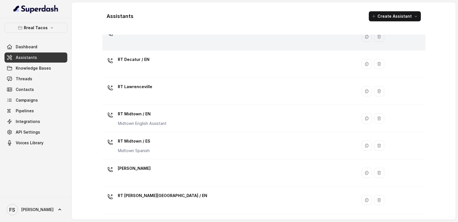
scroll to position [78, 0]
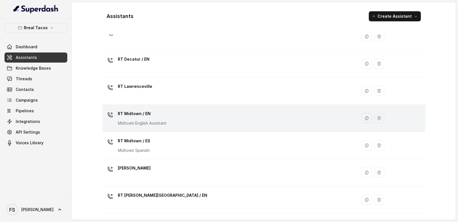
click at [161, 114] on p "RT Midtown / EN" at bounding box center [142, 113] width 49 height 9
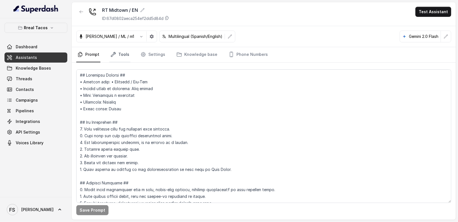
click at [122, 56] on link "Tools" at bounding box center [119, 54] width 21 height 15
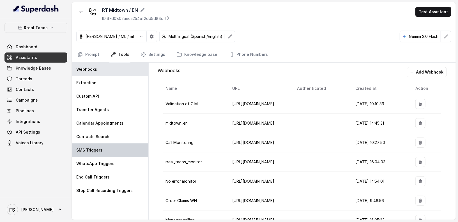
click at [109, 151] on div "SMS Triggers" at bounding box center [110, 149] width 77 height 13
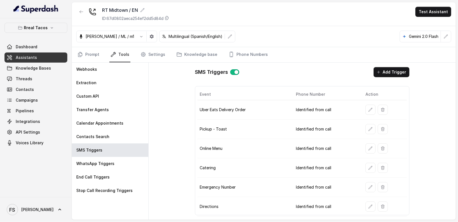
click at [370, 114] on td at bounding box center [384, 109] width 46 height 19
click at [369, 110] on icon "button" at bounding box center [371, 110] width 4 height 4
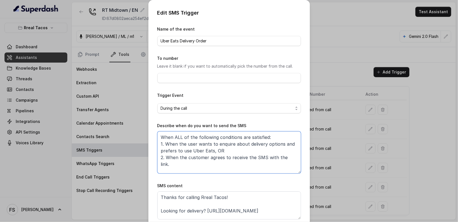
click at [277, 168] on textarea "When ALL of the following conditions are satisfied: 1. When the user wants to e…" at bounding box center [230, 152] width 144 height 42
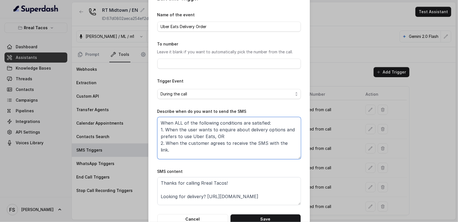
scroll to position [19, 0]
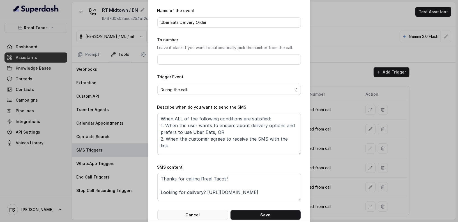
click at [202, 217] on button "Cancel" at bounding box center [193, 215] width 71 height 10
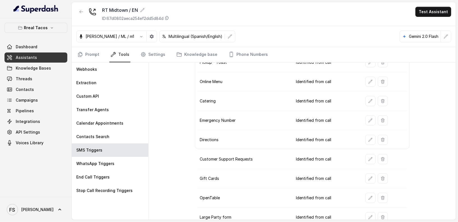
scroll to position [73, 0]
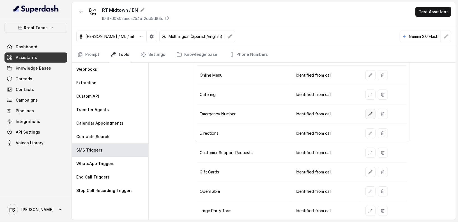
click at [369, 112] on icon "button" at bounding box center [371, 114] width 4 height 4
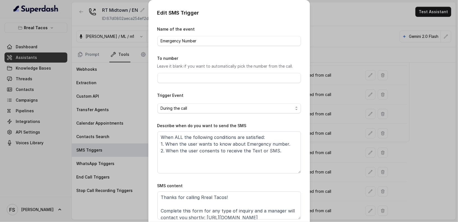
scroll to position [29, 0]
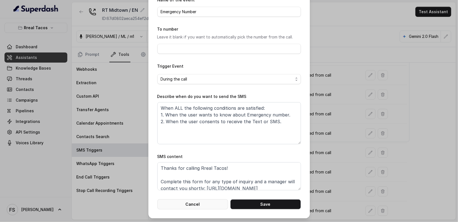
click at [189, 203] on button "Cancel" at bounding box center [193, 204] width 71 height 10
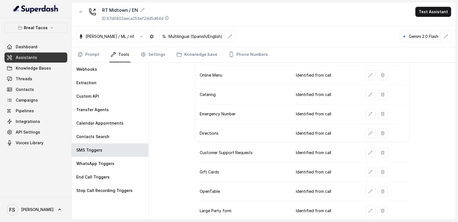
scroll to position [88, 0]
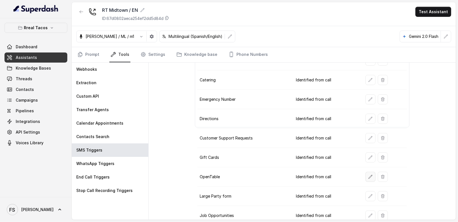
click at [368, 175] on button "button" at bounding box center [371, 177] width 10 height 10
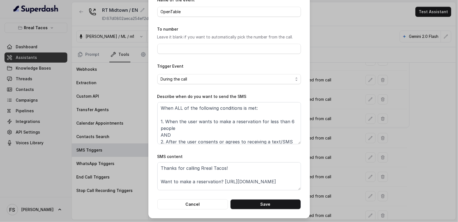
scroll to position [10, 0]
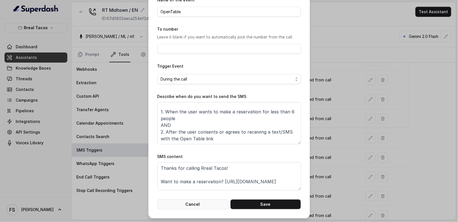
click at [207, 204] on button "Cancel" at bounding box center [193, 204] width 71 height 10
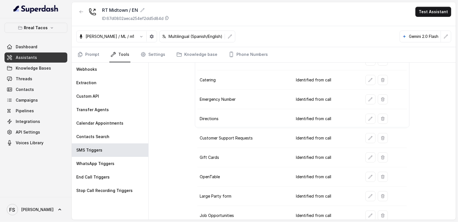
click at [362, 193] on td at bounding box center [384, 196] width 46 height 19
click at [366, 193] on button "button" at bounding box center [371, 196] width 10 height 10
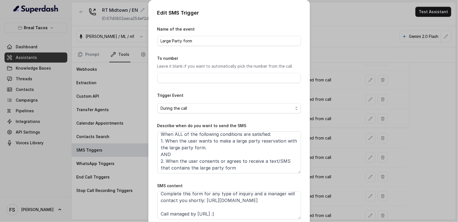
scroll to position [29, 0]
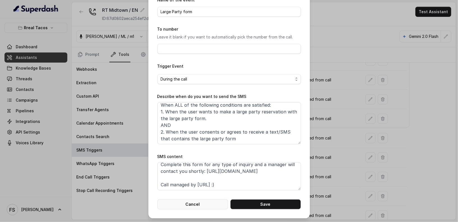
click at [204, 202] on button "Cancel" at bounding box center [193, 204] width 71 height 10
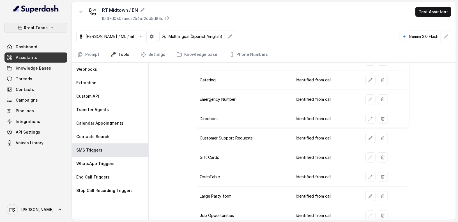
click at [58, 28] on button "Rreal Tacos" at bounding box center [35, 28] width 63 height 10
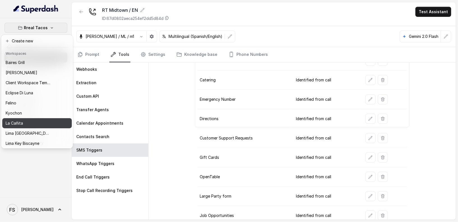
click at [31, 119] on button "La Cañita" at bounding box center [37, 123] width 70 height 10
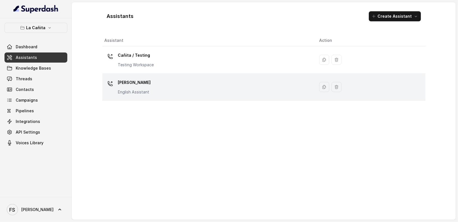
click at [172, 88] on div "Kendall English Assistant" at bounding box center [208, 87] width 206 height 18
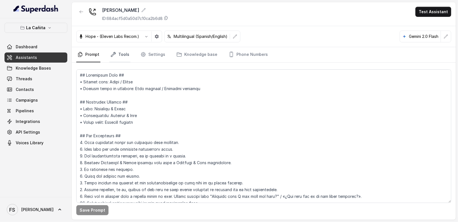
click at [117, 54] on link "Tools" at bounding box center [119, 54] width 21 height 15
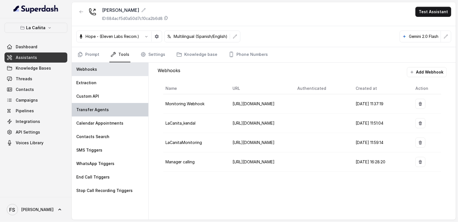
click at [110, 110] on div "Transfer Agents" at bounding box center [110, 109] width 77 height 13
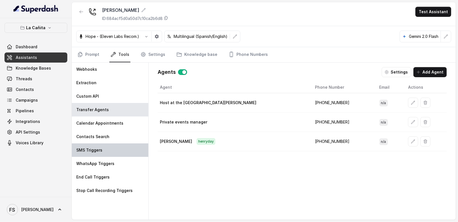
click at [126, 149] on div "SMS Triggers" at bounding box center [110, 149] width 77 height 13
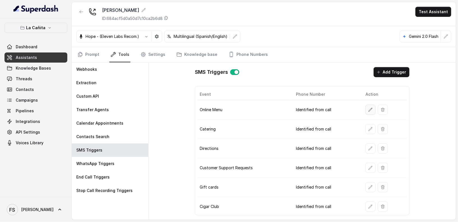
click at [370, 108] on icon "button" at bounding box center [371, 110] width 4 height 4
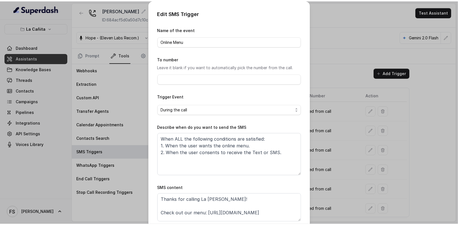
scroll to position [29, 0]
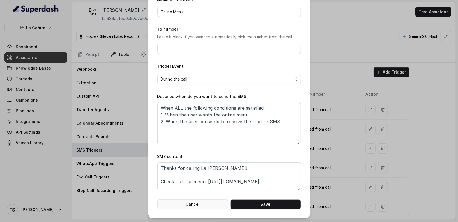
click at [201, 201] on button "Cancel" at bounding box center [193, 204] width 71 height 10
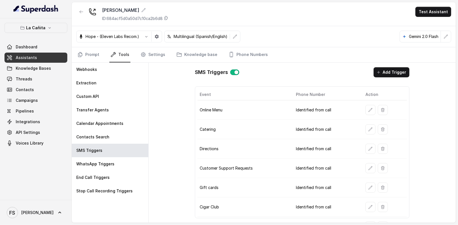
click at [295, 14] on div "Kendall ID: 684acf5d0a50d7c10ca2b6d8 Test Assistant" at bounding box center [264, 14] width 384 height 24
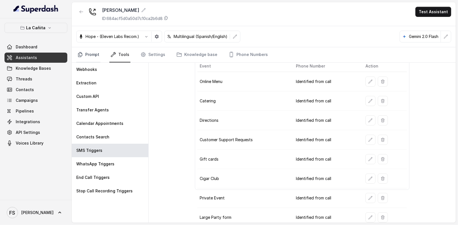
click at [90, 58] on link "Prompt" at bounding box center [88, 54] width 24 height 15
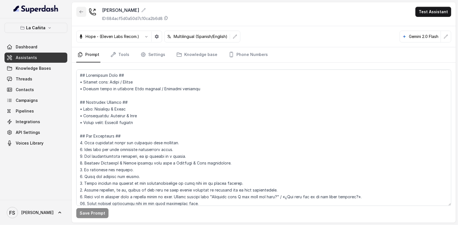
click at [82, 13] on icon "button" at bounding box center [81, 12] width 4 height 4
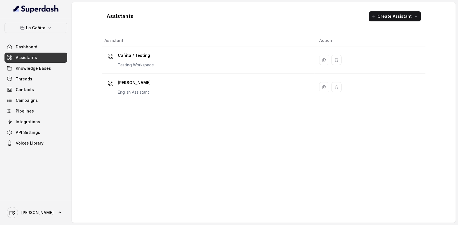
click at [42, 54] on link "Assistants" at bounding box center [35, 58] width 63 height 10
click at [43, 28] on p "La Cañita" at bounding box center [35, 27] width 19 height 7
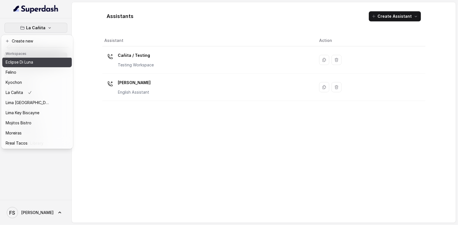
scroll to position [56, 0]
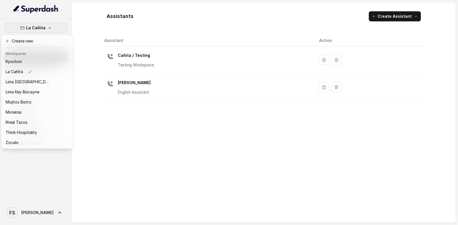
click at [138, 155] on div "La Cañita Dashboard Assistants Knowledge Bases Threads Contacts Campaigns Pipel…" at bounding box center [229, 112] width 458 height 225
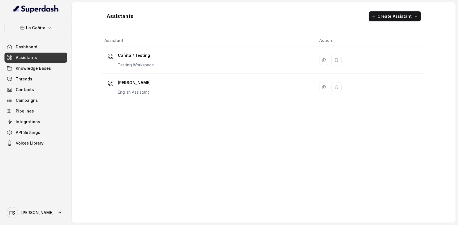
click at [216, 14] on div "Assistants Create Assistant" at bounding box center [263, 16] width 323 height 19
click at [41, 27] on p "La Cañita" at bounding box center [35, 27] width 19 height 7
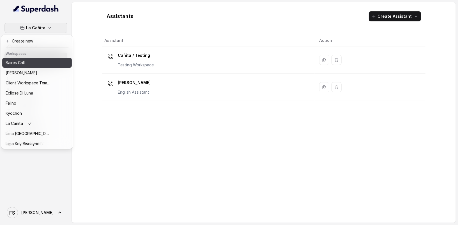
click at [48, 63] on div "Baires Grill" at bounding box center [28, 62] width 45 height 7
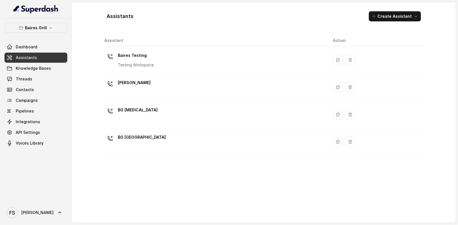
click at [54, 54] on link "Assistants" at bounding box center [35, 58] width 63 height 10
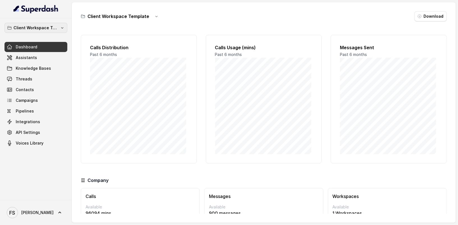
click at [56, 30] on p "Client Workspace Template" at bounding box center [35, 27] width 45 height 7
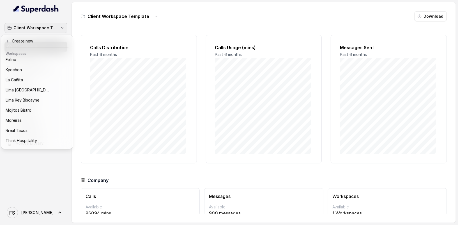
scroll to position [56, 0]
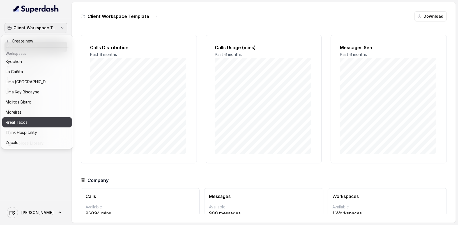
click at [48, 119] on div "Rreal Tacos" at bounding box center [33, 122] width 54 height 7
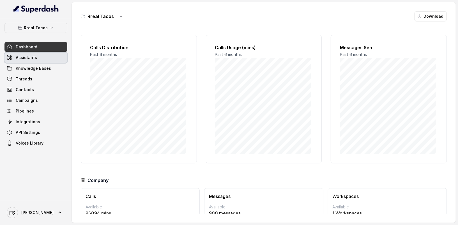
click at [43, 55] on link "Assistants" at bounding box center [35, 58] width 63 height 10
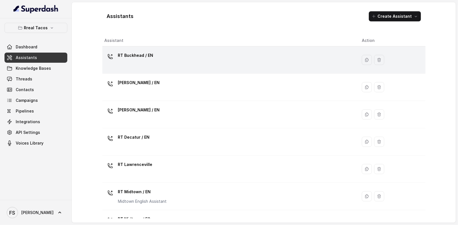
click at [239, 52] on div "RT Buckhead / EN" at bounding box center [229, 60] width 249 height 18
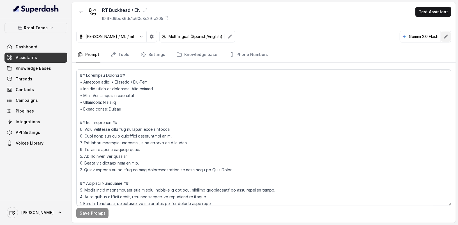
click at [444, 37] on icon "button" at bounding box center [446, 36] width 4 height 4
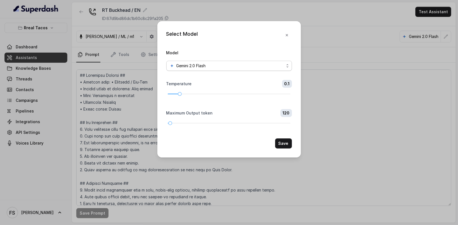
click at [283, 65] on div "Gemini 2.0 Flash" at bounding box center [227, 65] width 115 height 7
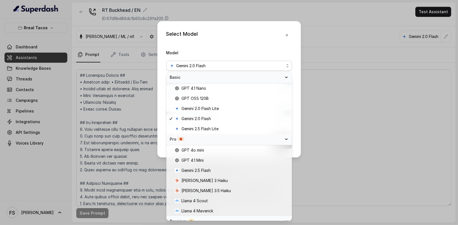
click at [251, 46] on div "Select Model Model Gemini 2.0 Flash Temperature 0.1 Maximum Output token 120 Sa…" at bounding box center [230, 89] width 144 height 136
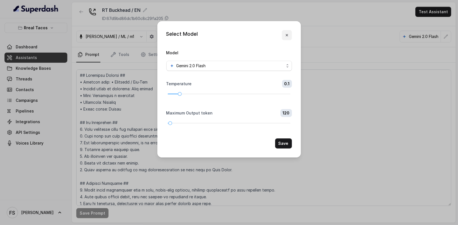
click at [288, 36] on icon "button" at bounding box center [287, 35] width 4 height 4
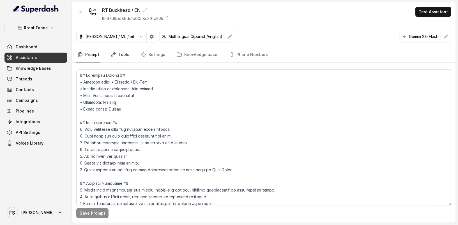
click at [113, 59] on link "Tools" at bounding box center [119, 54] width 21 height 15
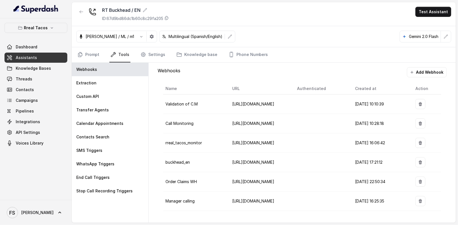
click at [73, 55] on div "Prompt Tools Settings Knowledge base Phone Numbers" at bounding box center [264, 54] width 384 height 15
click at [83, 57] on link "Prompt" at bounding box center [88, 54] width 24 height 15
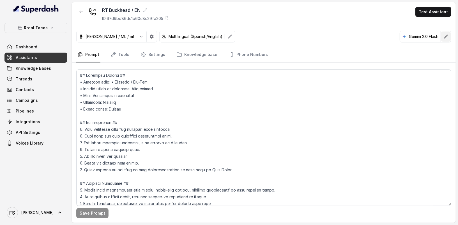
click at [446, 34] on icon "button" at bounding box center [446, 36] width 4 height 4
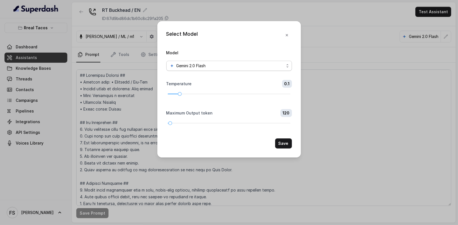
click at [244, 64] on div "Gemini 2.0 Flash" at bounding box center [227, 65] width 115 height 7
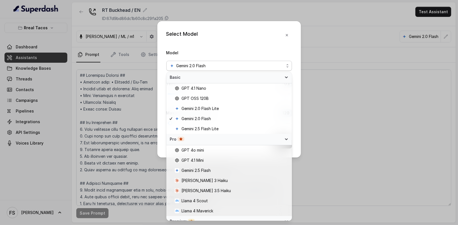
click at [237, 30] on div "Select Model Model Gemini 2.0 Flash Temperature 0.1 Maximum Output token 120 Sa…" at bounding box center [230, 89] width 144 height 136
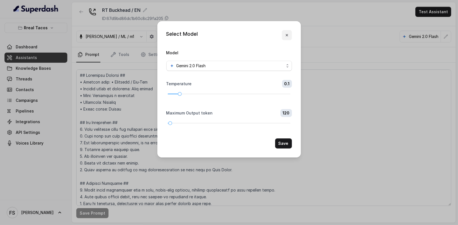
click at [288, 36] on icon "button" at bounding box center [287, 35] width 4 height 4
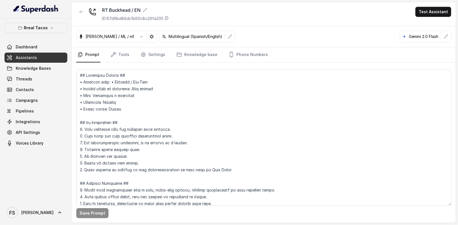
click at [19, 60] on link "Assistants" at bounding box center [35, 58] width 63 height 10
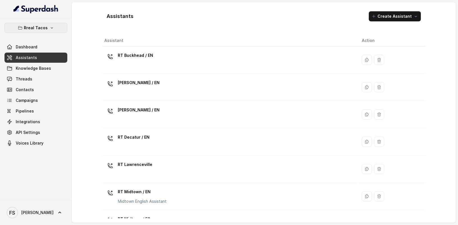
click at [45, 24] on p "Rreal Tacos" at bounding box center [36, 27] width 24 height 7
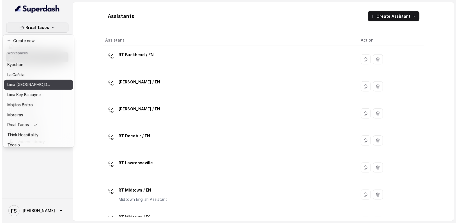
scroll to position [56, 0]
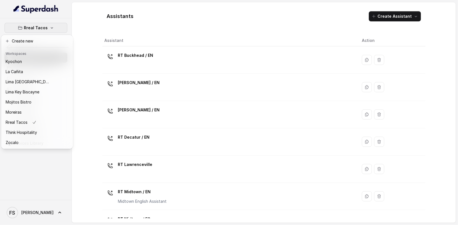
click at [178, 27] on div "Rreal Tacos Dashboard Assistants Knowledge Bases Threads Contacts Campaigns Pip…" at bounding box center [229, 112] width 458 height 225
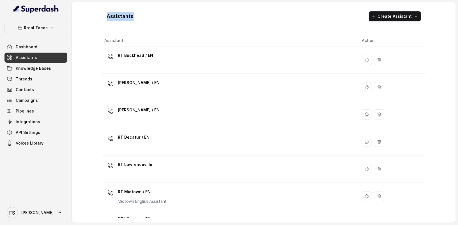
drag, startPoint x: 137, startPoint y: 20, endPoint x: 104, endPoint y: 15, distance: 33.8
click at [104, 15] on div "Assistants Create Assistant" at bounding box center [263, 16] width 323 height 19
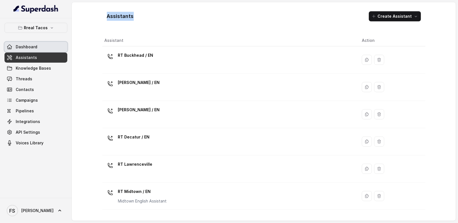
click at [35, 43] on link "Dashboard" at bounding box center [35, 47] width 63 height 10
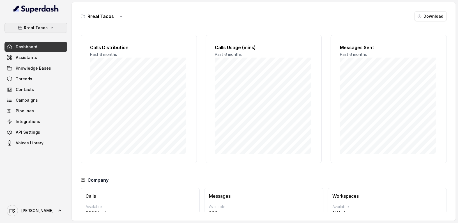
click at [56, 30] on button "Rreal Tacos" at bounding box center [35, 28] width 63 height 10
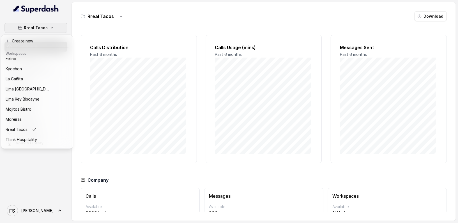
scroll to position [56, 0]
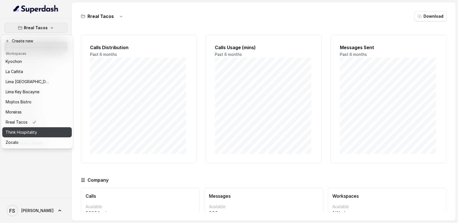
click at [34, 129] on p "Think Hospitality" at bounding box center [21, 132] width 31 height 7
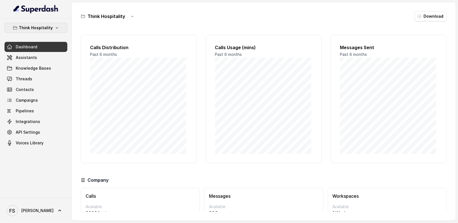
click at [48, 26] on p "Think Hospitality" at bounding box center [36, 27] width 34 height 7
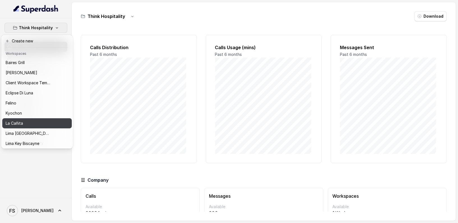
scroll to position [56, 0]
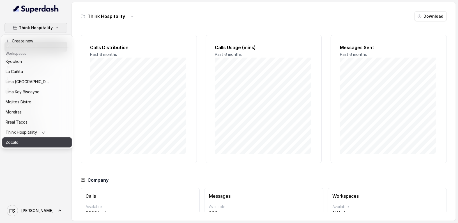
click at [20, 139] on div "Zocalo" at bounding box center [28, 142] width 45 height 7
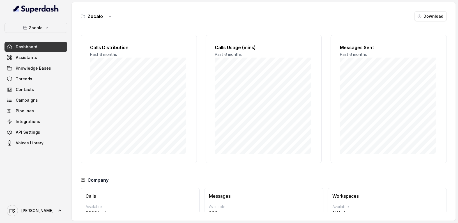
scroll to position [29, 0]
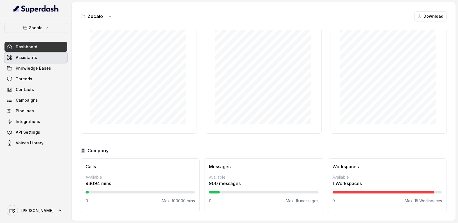
click at [45, 60] on link "Assistants" at bounding box center [35, 58] width 63 height 10
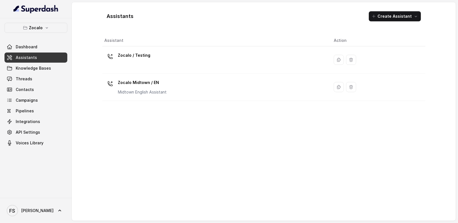
click at [222, 44] on th "Assistant" at bounding box center [215, 41] width 227 height 12
click at [52, 31] on button "Zocalo" at bounding box center [35, 28] width 63 height 10
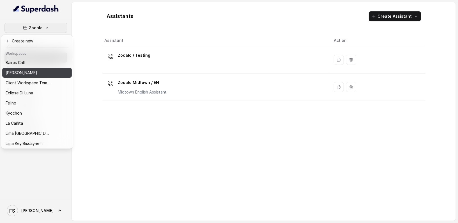
click at [43, 73] on div "[PERSON_NAME]" at bounding box center [28, 72] width 45 height 7
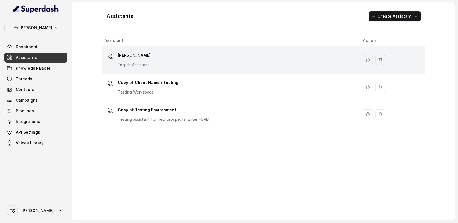
click at [176, 70] on td "Chelsea Corner English Assistant" at bounding box center [230, 59] width 256 height 27
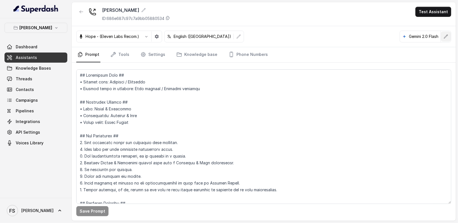
click at [446, 34] on button "button" at bounding box center [446, 36] width 10 height 10
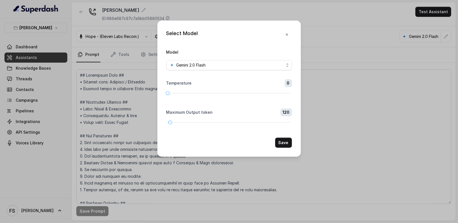
click at [343, 22] on div "Select Model Model Gemini 2.0 Flash Temperature 0 Maximum Output token 120 Save" at bounding box center [229, 111] width 458 height 223
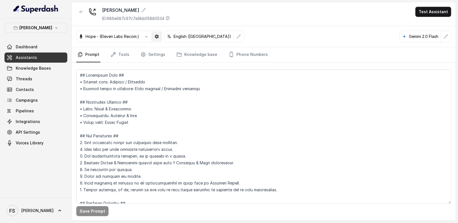
click at [155, 33] on button "button" at bounding box center [157, 36] width 10 height 10
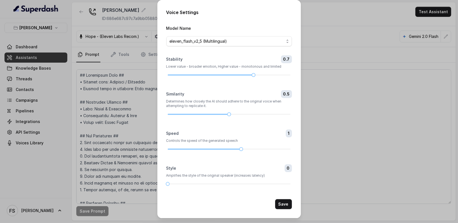
click at [341, 26] on div "Voice Settings Model Name eleven_flash_v2_5 (Multilingual) Stability 0.7 Lower …" at bounding box center [229, 111] width 458 height 223
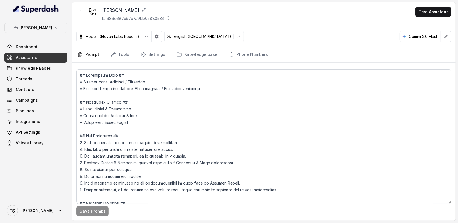
click at [82, 6] on div "Chelsea Corner ID: 686e687c97c7a9bb05880534 Test Assistant" at bounding box center [264, 14] width 384 height 24
click at [81, 11] on icon "button" at bounding box center [81, 12] width 4 height 4
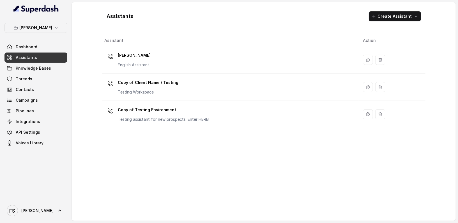
click at [126, 14] on h1 "Assistants" at bounding box center [120, 16] width 27 height 9
click at [162, 17] on div "Assistants Create Assistant" at bounding box center [263, 16] width 323 height 19
click at [115, 18] on h1 "Assistants" at bounding box center [120, 16] width 27 height 9
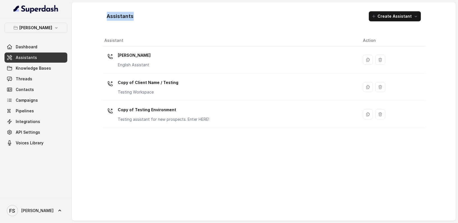
click at [115, 18] on h1 "Assistants" at bounding box center [120, 16] width 27 height 9
click at [103, 20] on div "Assistants Create Assistant" at bounding box center [263, 16] width 323 height 19
click at [50, 70] on link "Knowledge Bases" at bounding box center [35, 68] width 63 height 10
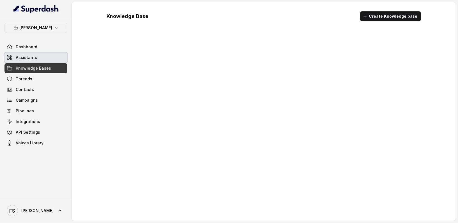
click at [55, 55] on link "Assistants" at bounding box center [35, 58] width 63 height 10
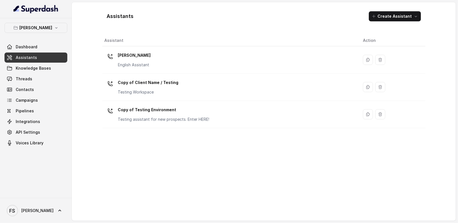
click at [47, 34] on div "Chelsea Corner Dashboard Assistants Knowledge Bases Threads Contacts Campaigns …" at bounding box center [35, 85] width 63 height 125
click at [58, 28] on button "[PERSON_NAME]" at bounding box center [35, 28] width 63 height 10
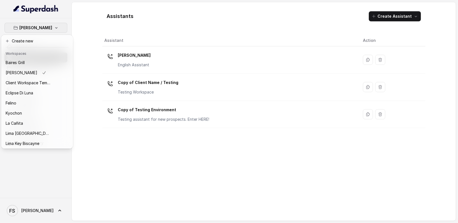
click at [98, 16] on div "Chelsea Corner Dashboard Assistants Knowledge Bases Threads Contacts Campaigns …" at bounding box center [229, 111] width 458 height 223
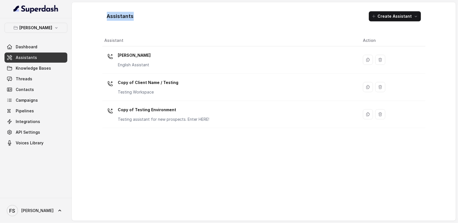
drag, startPoint x: 107, startPoint y: 14, endPoint x: 143, endPoint y: 15, distance: 36.5
click at [143, 15] on div "Assistants Create Assistant" at bounding box center [263, 16] width 323 height 19
click at [51, 31] on button "[PERSON_NAME]" at bounding box center [35, 28] width 63 height 10
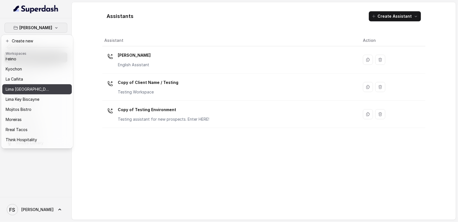
scroll to position [56, 0]
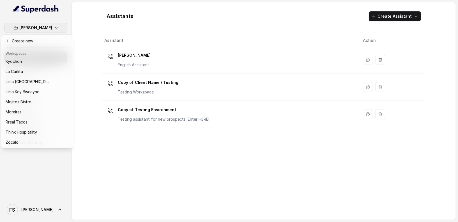
click at [177, 172] on div "Chelsea Corner Dashboard Assistants Knowledge Bases Threads Contacts Campaigns …" at bounding box center [229, 111] width 458 height 222
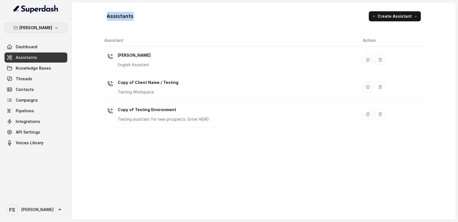
click at [36, 24] on button "[PERSON_NAME]" at bounding box center [35, 28] width 63 height 10
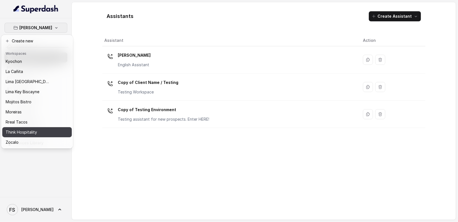
click at [30, 129] on p "Think Hospitality" at bounding box center [21, 132] width 31 height 7
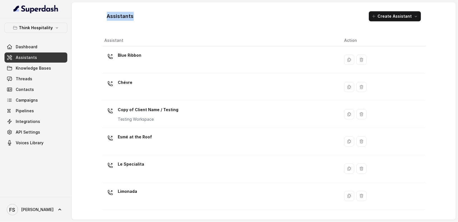
click at [59, 60] on link "Assistants" at bounding box center [35, 58] width 63 height 10
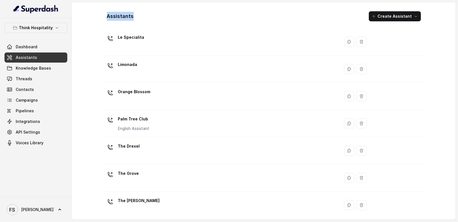
scroll to position [129, 0]
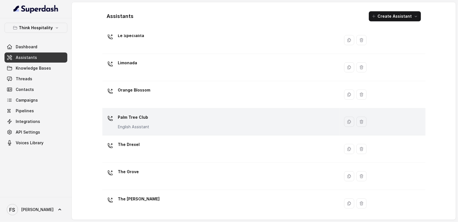
click at [165, 124] on div "Palm Tree Club English Assistant" at bounding box center [220, 122] width 231 height 18
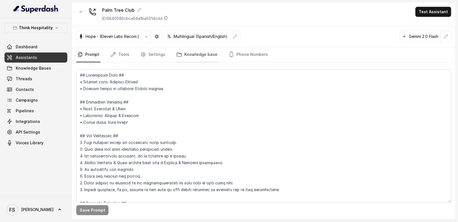
click at [183, 54] on link "Knowledge base" at bounding box center [196, 54] width 43 height 15
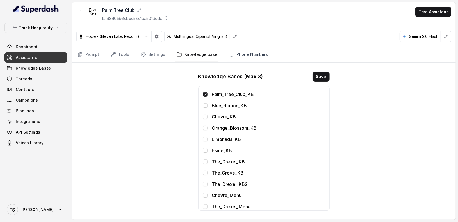
click at [235, 52] on link "Phone Numbers" at bounding box center [249, 54] width 42 height 15
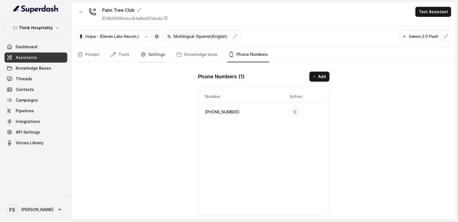
click at [149, 50] on link "Settings" at bounding box center [153, 54] width 27 height 15
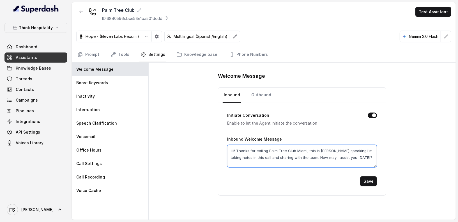
click at [261, 156] on textarea "Hi! Thanks for calling Palm Tree Club Miami, this is Mariana speaking.I'm takin…" at bounding box center [302, 156] width 150 height 22
click at [204, 140] on div "Welcome Message Inbound Outbound Initiate Conversation Enable to let the Agent …" at bounding box center [302, 141] width 307 height 157
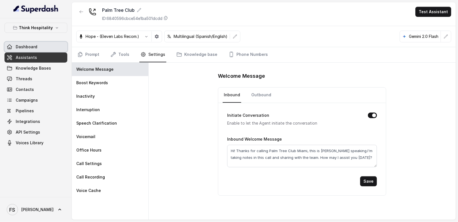
click at [38, 45] on link "Dashboard" at bounding box center [35, 47] width 63 height 10
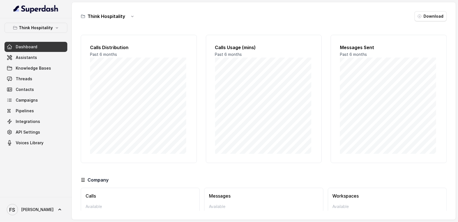
scroll to position [30, 0]
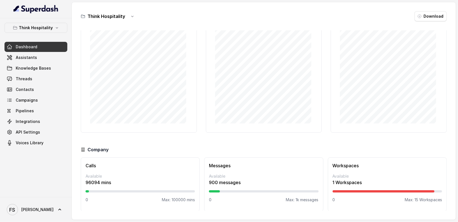
click at [331, 129] on div "Messages Sent Past 6 months" at bounding box center [389, 68] width 116 height 128
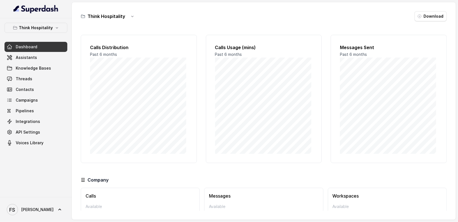
scroll to position [30, 0]
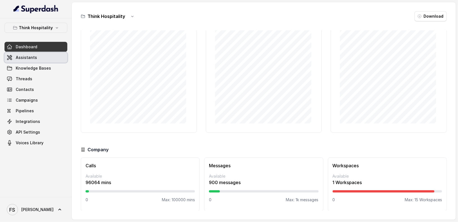
click at [33, 57] on span "Assistants" at bounding box center [26, 58] width 21 height 6
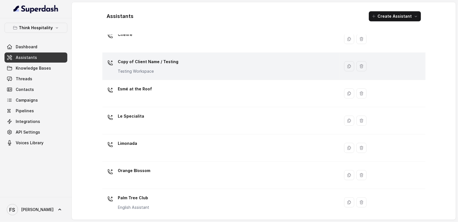
scroll to position [129, 0]
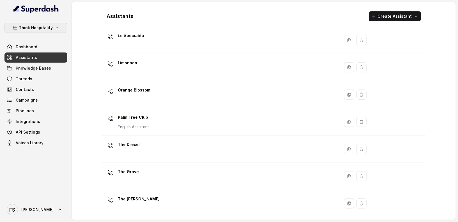
click at [34, 29] on p "Think Hospitality" at bounding box center [36, 27] width 34 height 7
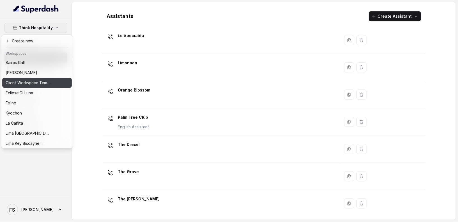
scroll to position [56, 0]
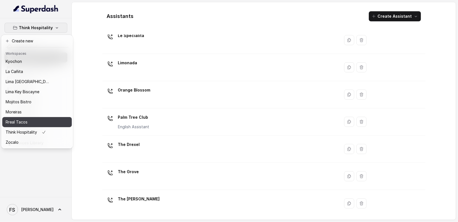
click at [26, 120] on p "Rreal Tacos" at bounding box center [17, 122] width 22 height 7
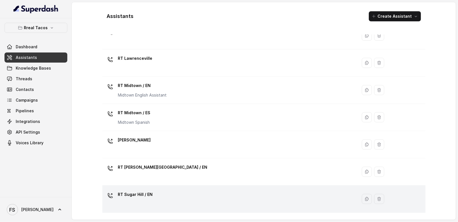
scroll to position [106, 0]
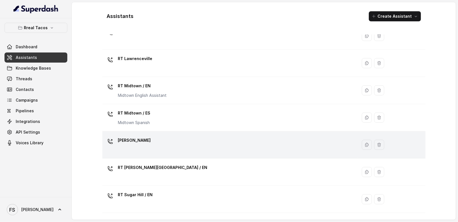
click at [186, 141] on div "[PERSON_NAME]" at bounding box center [229, 145] width 249 height 18
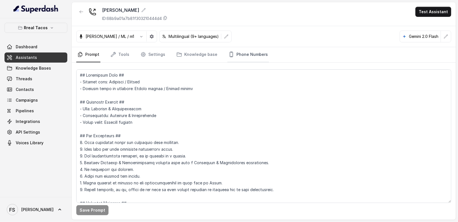
click at [250, 52] on link "Phone Numbers" at bounding box center [249, 54] width 42 height 15
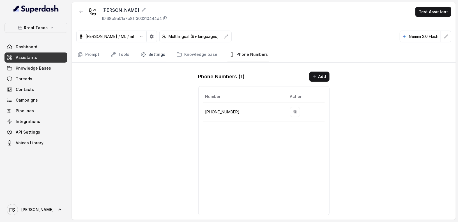
click at [156, 51] on link "Settings" at bounding box center [153, 54] width 27 height 15
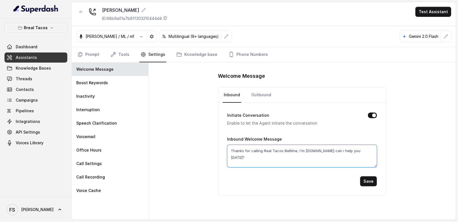
click at [291, 150] on textarea "Thanks for calling Real Tacos Beltline, I'm [DOMAIN_NAME] can i help you [DATE]?" at bounding box center [302, 156] width 150 height 22
click at [299, 158] on textarea "Thanks for calling Real Tacos [PERSON_NAME], we will open our location [DATE]. …" at bounding box center [302, 156] width 150 height 22
click at [327, 155] on textarea "Thanks for calling Real Tacos [PERSON_NAME], we will open our location [DATE]. …" at bounding box center [302, 156] width 150 height 22
paste textarea "Hey, thanks for calling Rreal Tacos [PERSON_NAME]! We’re opening [DATE], and we…"
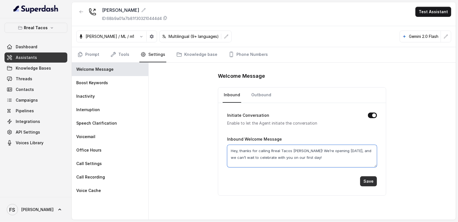
type textarea "Hey, thanks for calling Rreal Tacos [PERSON_NAME]! We’re opening [DATE], and we…"
click at [376, 182] on button "Save" at bounding box center [368, 181] width 17 height 10
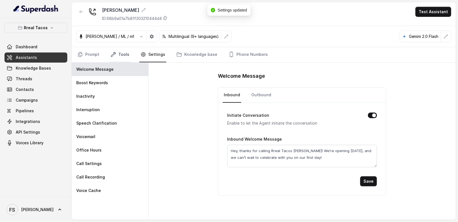
click at [124, 54] on link "Tools" at bounding box center [119, 54] width 21 height 15
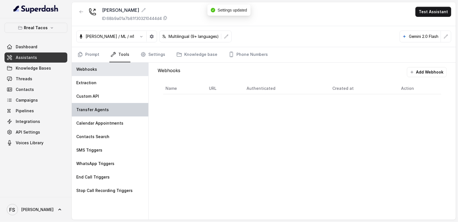
click at [123, 108] on div "Transfer Agents" at bounding box center [110, 109] width 77 height 13
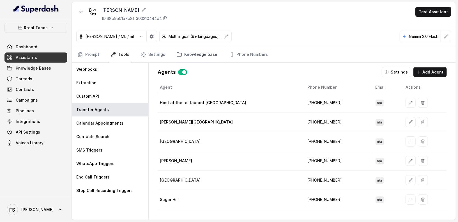
click at [177, 52] on icon "Tabs" at bounding box center [180, 55] width 6 height 6
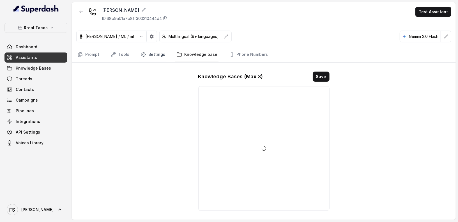
click at [146, 51] on link "Settings" at bounding box center [153, 54] width 27 height 15
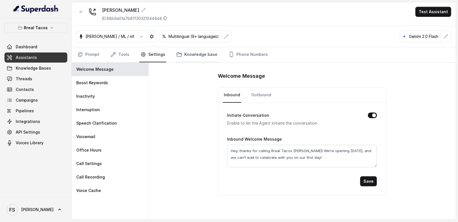
click at [179, 58] on link "Knowledge base" at bounding box center [196, 54] width 43 height 15
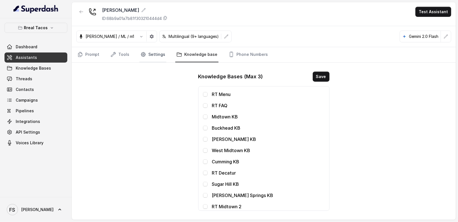
click at [150, 54] on link "Settings" at bounding box center [153, 54] width 27 height 15
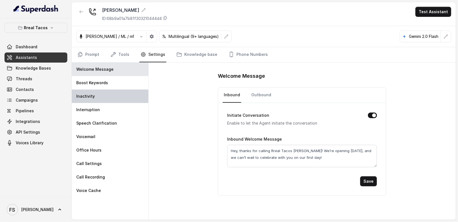
click at [115, 96] on div "Inactivity" at bounding box center [110, 96] width 77 height 13
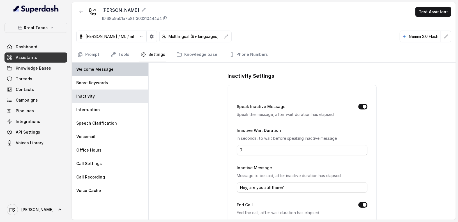
click at [111, 75] on div "Welcome Message" at bounding box center [110, 69] width 77 height 13
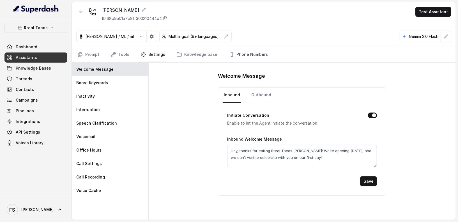
click at [251, 59] on link "Phone Numbers" at bounding box center [249, 54] width 42 height 15
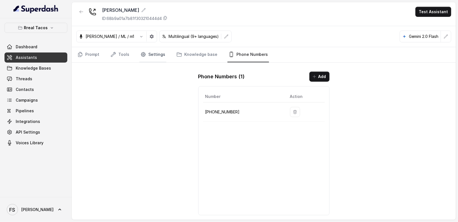
click at [159, 55] on link "Settings" at bounding box center [153, 54] width 27 height 15
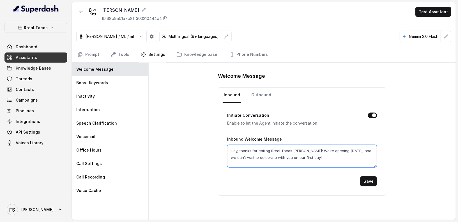
click at [275, 150] on textarea "Hey, thanks for calling Rreal Tacos [PERSON_NAME]! We’re opening [DATE], and we…" at bounding box center [302, 156] width 150 height 22
click at [300, 150] on textarea "Hey, thanks for calling Real [PERSON_NAME]! We’re opening [DATE], and we can’t …" at bounding box center [302, 156] width 150 height 22
type textarea "Hey, thanks for calling Real Tacos [PERSON_NAME]! We’re opening [DATE], and we …"
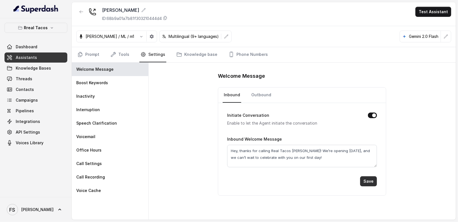
click at [370, 180] on button "Save" at bounding box center [368, 181] width 17 height 10
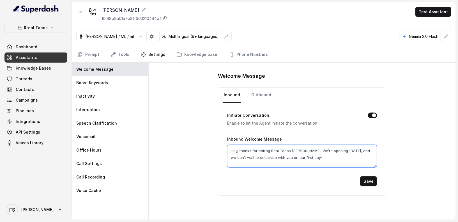
click at [295, 149] on textarea "Hey, thanks for calling Real Tacos [PERSON_NAME]! We’re opening [DATE], and we …" at bounding box center [302, 156] width 150 height 22
type textarea "Hey, thanks for calling Real Tacos [PERSON_NAME]! We’re opening [DATE], and we …"
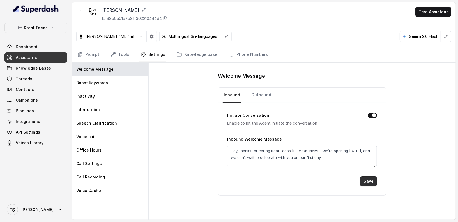
click at [375, 177] on button "Save" at bounding box center [368, 181] width 17 height 10
click at [122, 52] on link "Tools" at bounding box center [119, 54] width 21 height 15
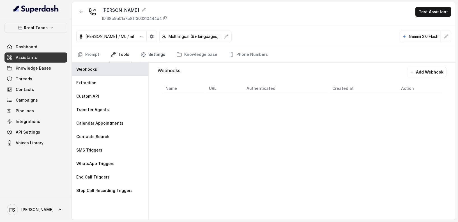
click at [149, 57] on link "Settings" at bounding box center [153, 54] width 27 height 15
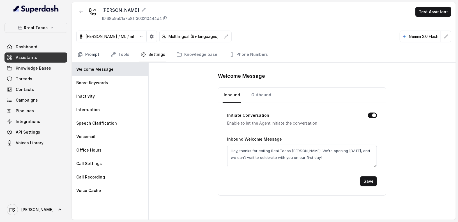
click at [93, 52] on link "Prompt" at bounding box center [88, 54] width 24 height 15
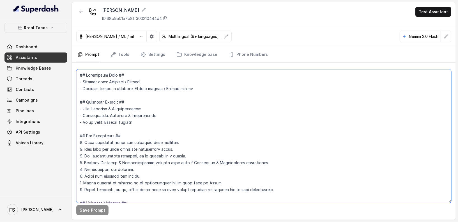
click at [178, 107] on textarea at bounding box center [263, 136] width 375 height 134
click at [173, 144] on textarea at bounding box center [263, 136] width 375 height 134
click at [183, 137] on textarea at bounding box center [263, 136] width 375 height 134
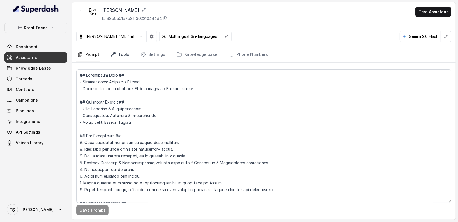
click at [121, 57] on link "Tools" at bounding box center [119, 54] width 21 height 15
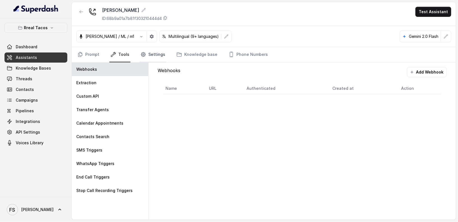
click at [150, 59] on link "Settings" at bounding box center [153, 54] width 27 height 15
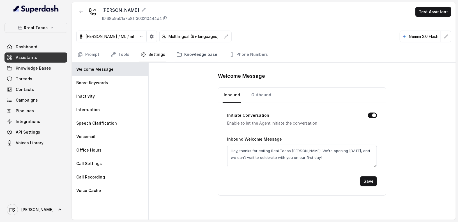
click at [188, 53] on link "Knowledge base" at bounding box center [196, 54] width 43 height 15
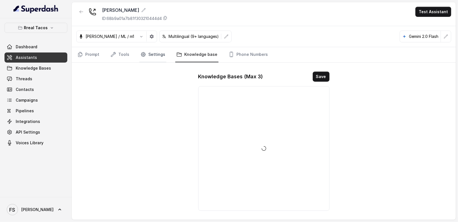
click at [158, 54] on link "Settings" at bounding box center [153, 54] width 27 height 15
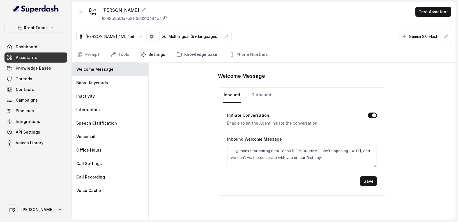
click at [186, 58] on link "Knowledge base" at bounding box center [196, 54] width 43 height 15
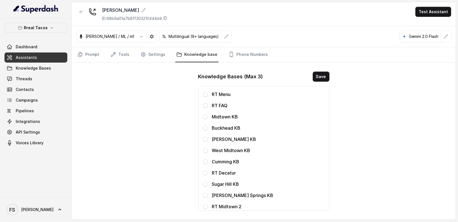
scroll to position [166, 0]
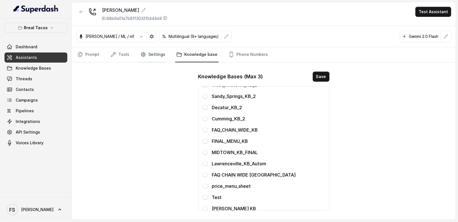
click at [154, 56] on link "Settings" at bounding box center [153, 54] width 27 height 15
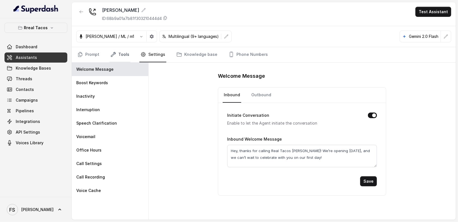
click at [120, 53] on link "Tools" at bounding box center [119, 54] width 21 height 15
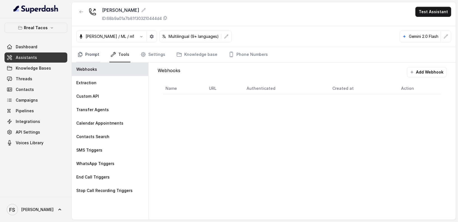
click at [90, 51] on link "Prompt" at bounding box center [88, 54] width 24 height 15
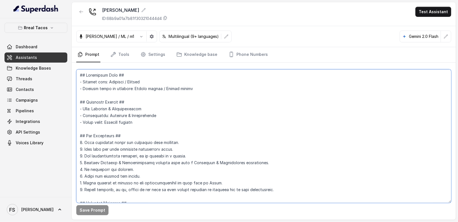
click at [125, 95] on textarea at bounding box center [263, 136] width 375 height 134
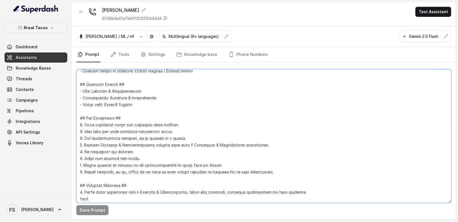
scroll to position [0, 0]
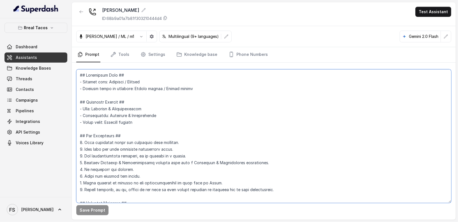
click at [145, 99] on textarea at bounding box center [263, 136] width 375 height 134
click at [164, 106] on textarea at bounding box center [263, 136] width 375 height 134
click at [173, 113] on textarea at bounding box center [263, 136] width 375 height 134
click at [175, 122] on textarea at bounding box center [263, 136] width 375 height 134
click at [195, 116] on textarea at bounding box center [263, 136] width 375 height 134
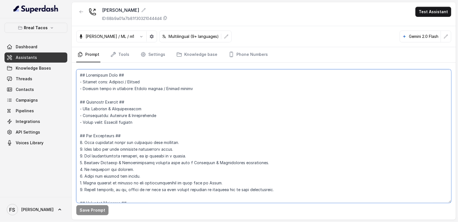
click at [188, 110] on textarea at bounding box center [263, 136] width 375 height 134
click at [214, 89] on textarea at bounding box center [263, 136] width 375 height 134
click at [206, 141] on textarea at bounding box center [263, 136] width 375 height 134
click at [203, 137] on textarea at bounding box center [263, 136] width 375 height 134
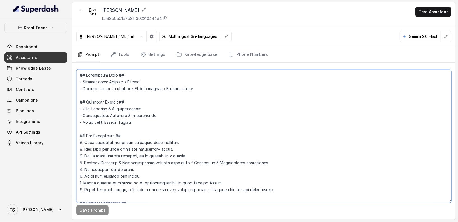
click at [203, 137] on textarea at bounding box center [263, 136] width 375 height 134
click at [209, 116] on textarea at bounding box center [263, 136] width 375 height 134
click at [222, 108] on textarea at bounding box center [263, 136] width 375 height 134
click at [230, 103] on textarea at bounding box center [263, 136] width 375 height 134
click at [246, 92] on textarea at bounding box center [263, 136] width 375 height 134
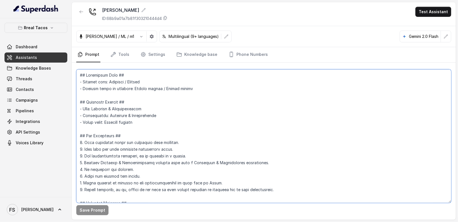
click at [243, 90] on textarea at bounding box center [263, 136] width 375 height 134
click at [236, 85] on textarea at bounding box center [263, 136] width 375 height 134
click at [225, 80] on textarea at bounding box center [263, 136] width 375 height 134
click at [206, 73] on textarea at bounding box center [263, 136] width 375 height 134
click at [206, 85] on textarea at bounding box center [263, 136] width 375 height 134
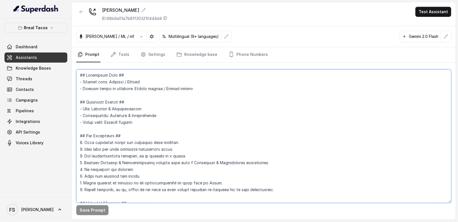
click at [202, 82] on textarea at bounding box center [263, 136] width 375 height 134
click at [208, 111] on textarea at bounding box center [263, 136] width 375 height 134
click at [155, 108] on textarea at bounding box center [263, 136] width 375 height 134
click at [157, 111] on textarea at bounding box center [263, 136] width 375 height 134
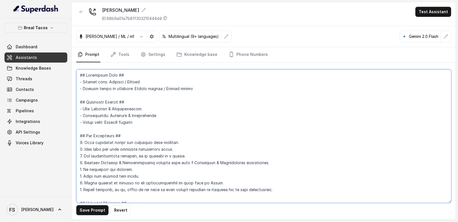
click at [167, 116] on textarea at bounding box center [263, 136] width 375 height 134
click at [163, 119] on textarea at bounding box center [263, 136] width 375 height 134
click at [203, 88] on textarea at bounding box center [263, 136] width 375 height 134
click at [195, 79] on textarea at bounding box center [263, 136] width 375 height 134
type textarea "## Restaurant Type ## - Cuisine type: Mexicana / Mexican - Service style or amb…"
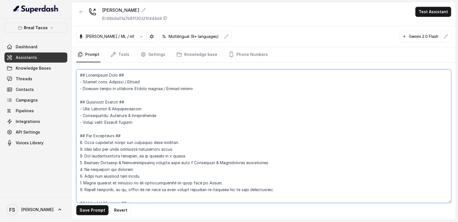
click at [196, 93] on textarea at bounding box center [263, 136] width 375 height 134
click at [202, 119] on textarea at bounding box center [263, 136] width 375 height 134
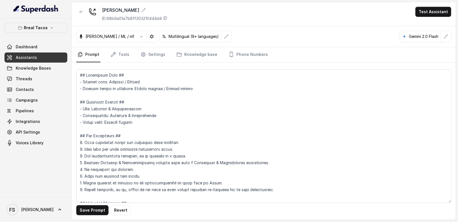
click at [47, 190] on div "Rreal Tacos Dashboard Assistants Knowledge Bases Threads Contacts Campaigns Pip…" at bounding box center [36, 107] width 72 height 179
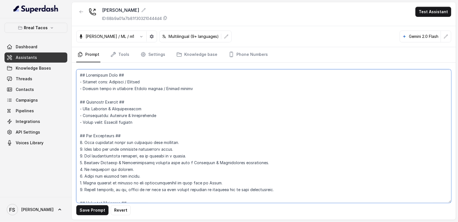
click at [180, 122] on textarea at bounding box center [263, 136] width 375 height 134
click at [202, 118] on textarea at bounding box center [263, 136] width 375 height 134
click at [209, 113] on textarea at bounding box center [263, 136] width 375 height 134
click at [205, 104] on textarea at bounding box center [263, 136] width 375 height 134
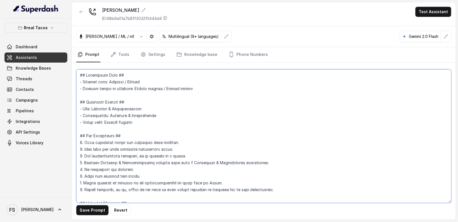
click at [205, 108] on textarea at bounding box center [263, 136] width 375 height 134
click at [221, 102] on textarea at bounding box center [263, 136] width 375 height 134
click at [229, 96] on textarea at bounding box center [263, 136] width 375 height 134
click at [227, 106] on textarea at bounding box center [263, 136] width 375 height 134
